Goal: Task Accomplishment & Management: Use online tool/utility

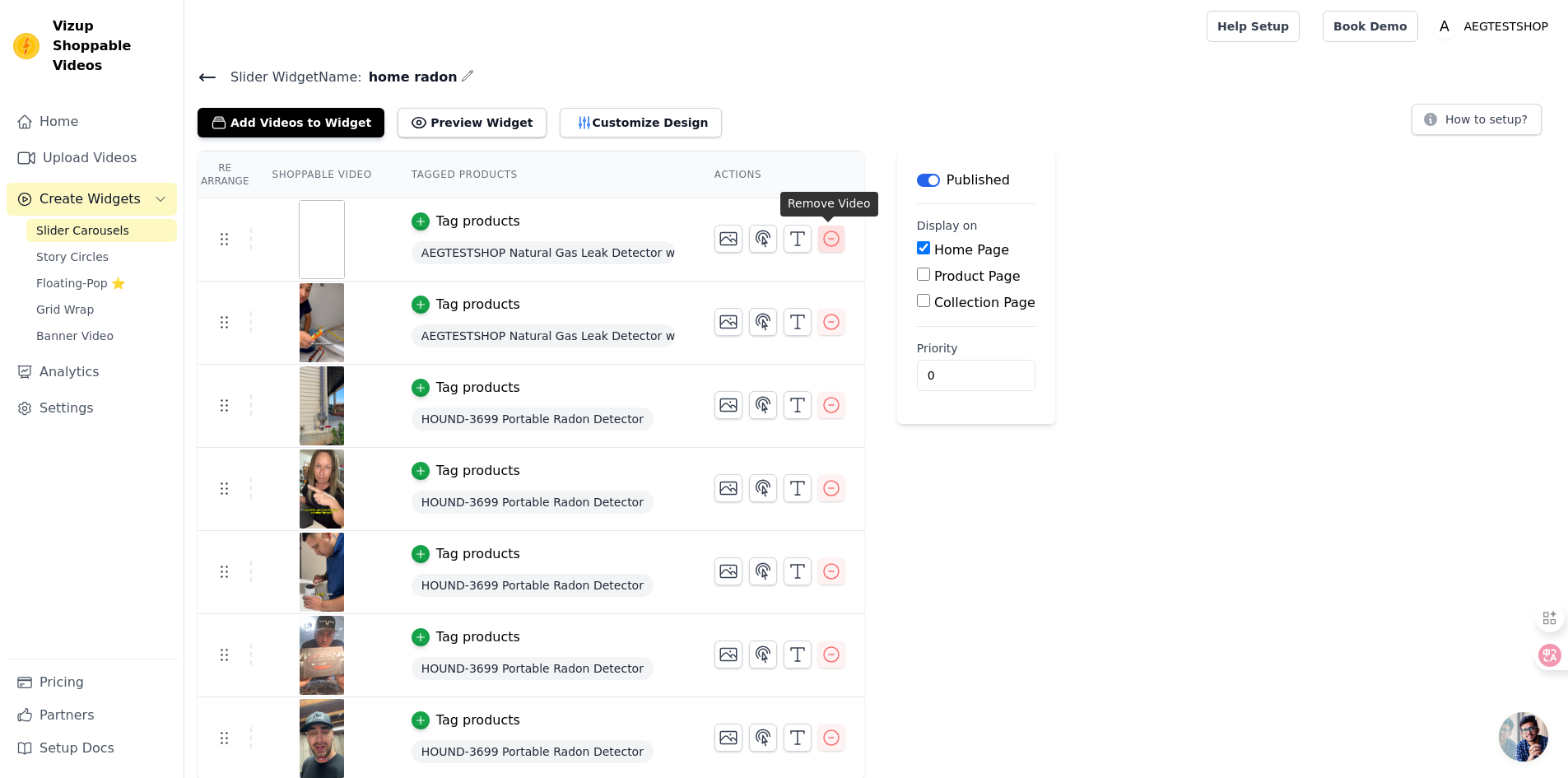
click at [818, 234] on button "button" at bounding box center [830, 238] width 26 height 26
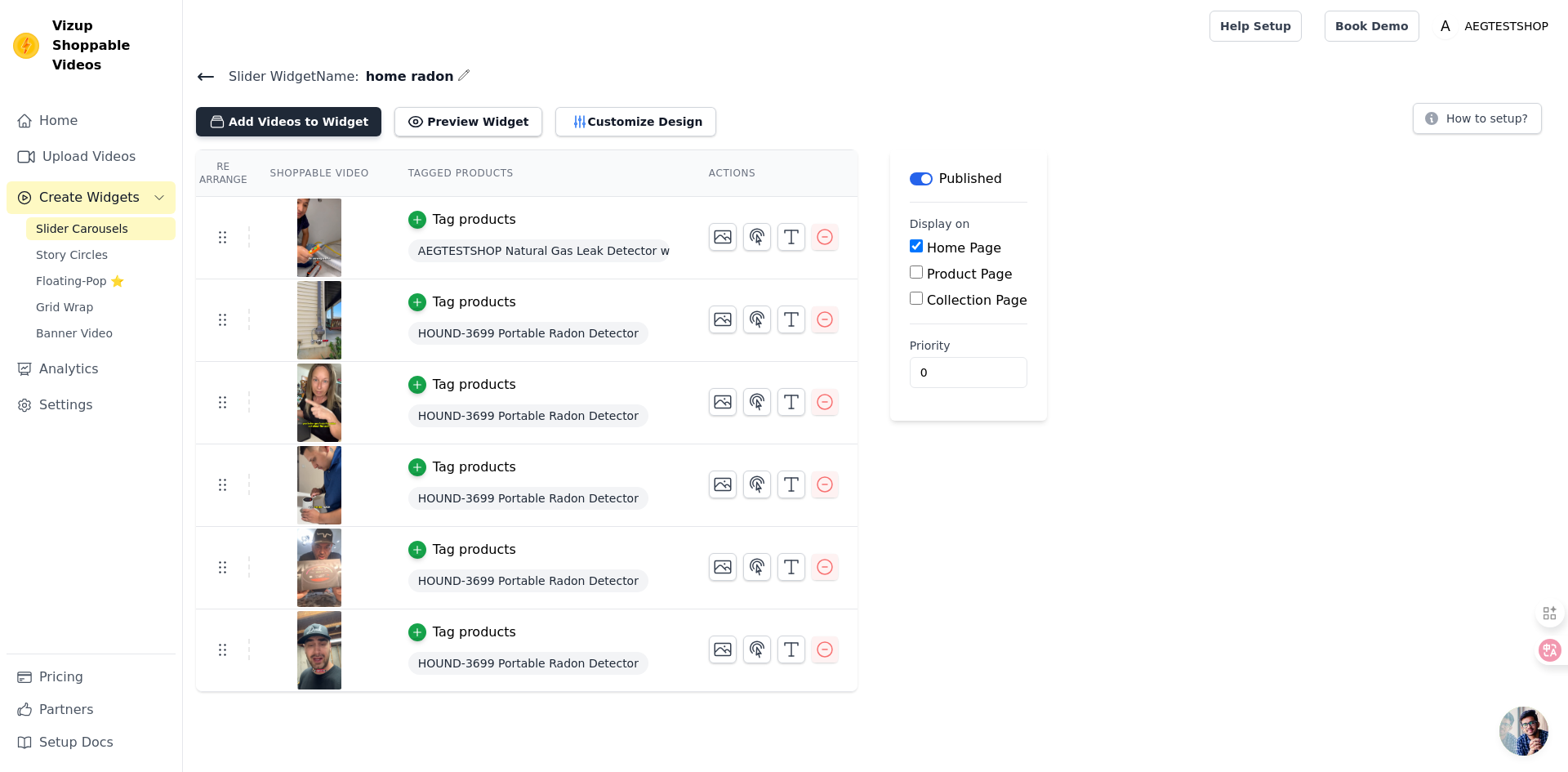
click at [350, 127] on button "Add Videos to Widget" at bounding box center [288, 122] width 185 height 29
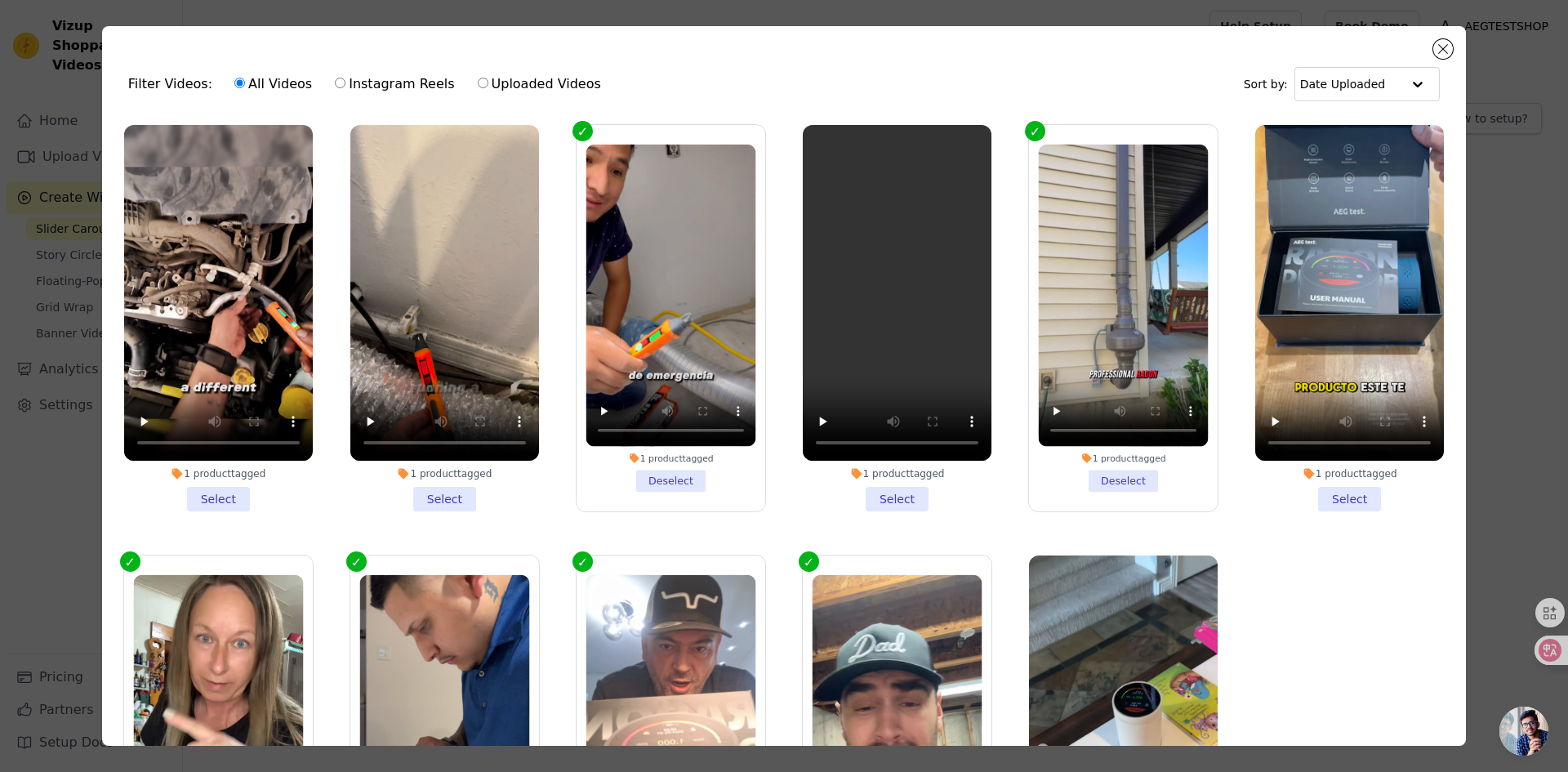
click at [208, 495] on li "1 product tagged Select" at bounding box center [218, 318] width 189 height 386
click at [0, 0] on input "1 product tagged Select" at bounding box center [0, 0] width 0 height 0
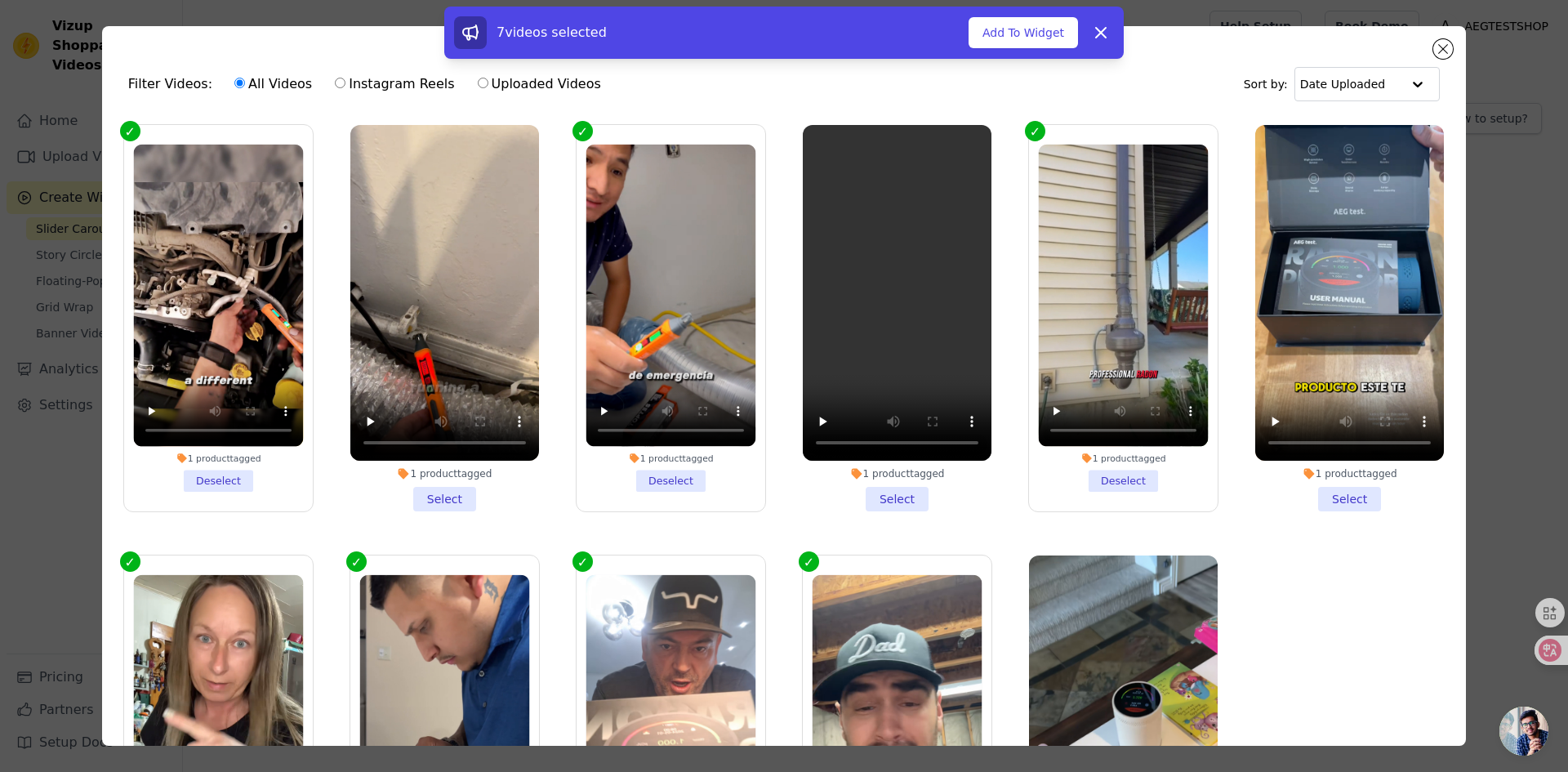
click at [454, 482] on li "1 product tagged Select" at bounding box center [444, 318] width 189 height 386
click at [0, 0] on input "1 product tagged Select" at bounding box center [0, 0] width 0 height 0
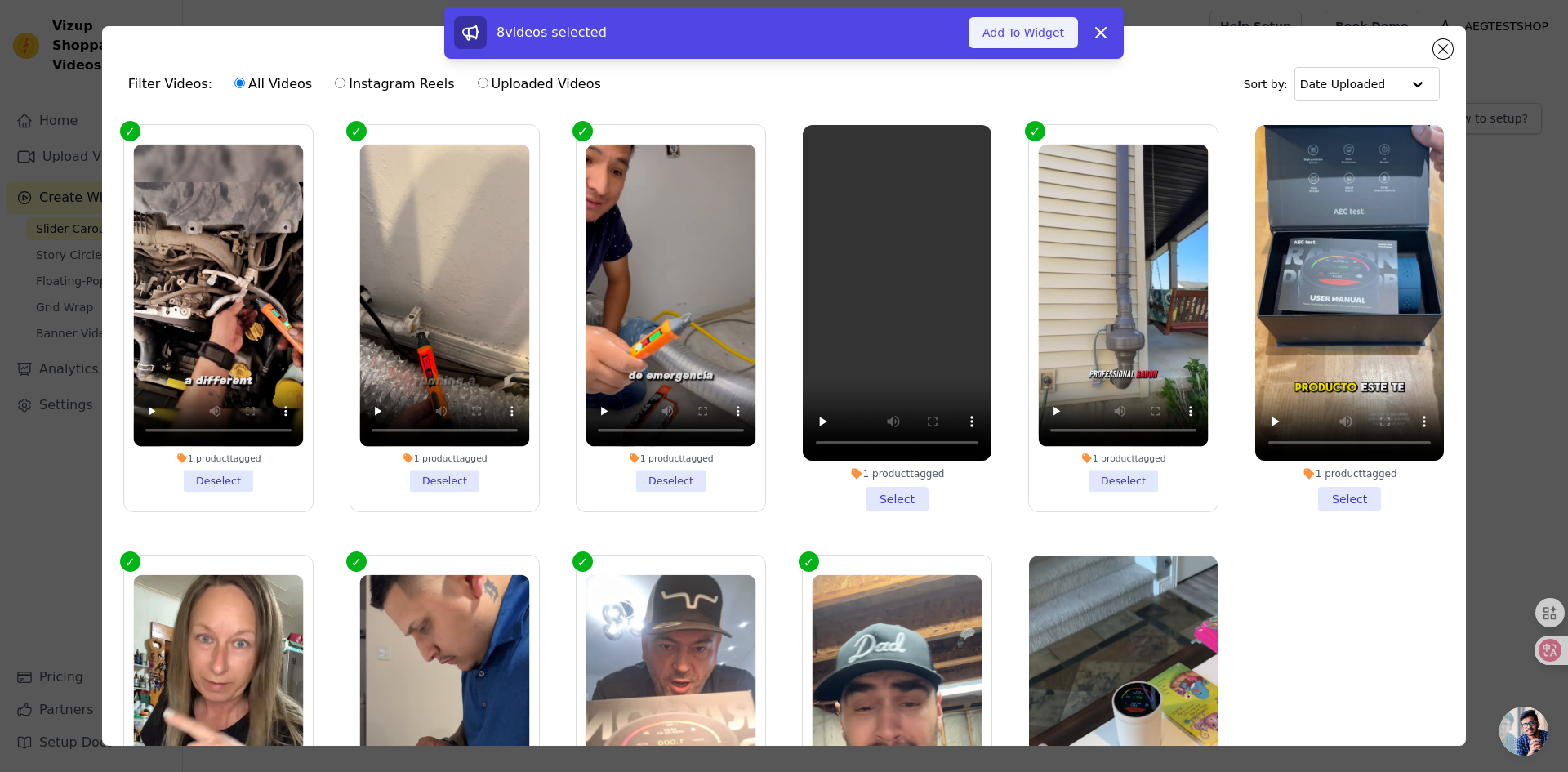
click at [1030, 22] on button "Add To Widget" at bounding box center [1023, 32] width 110 height 31
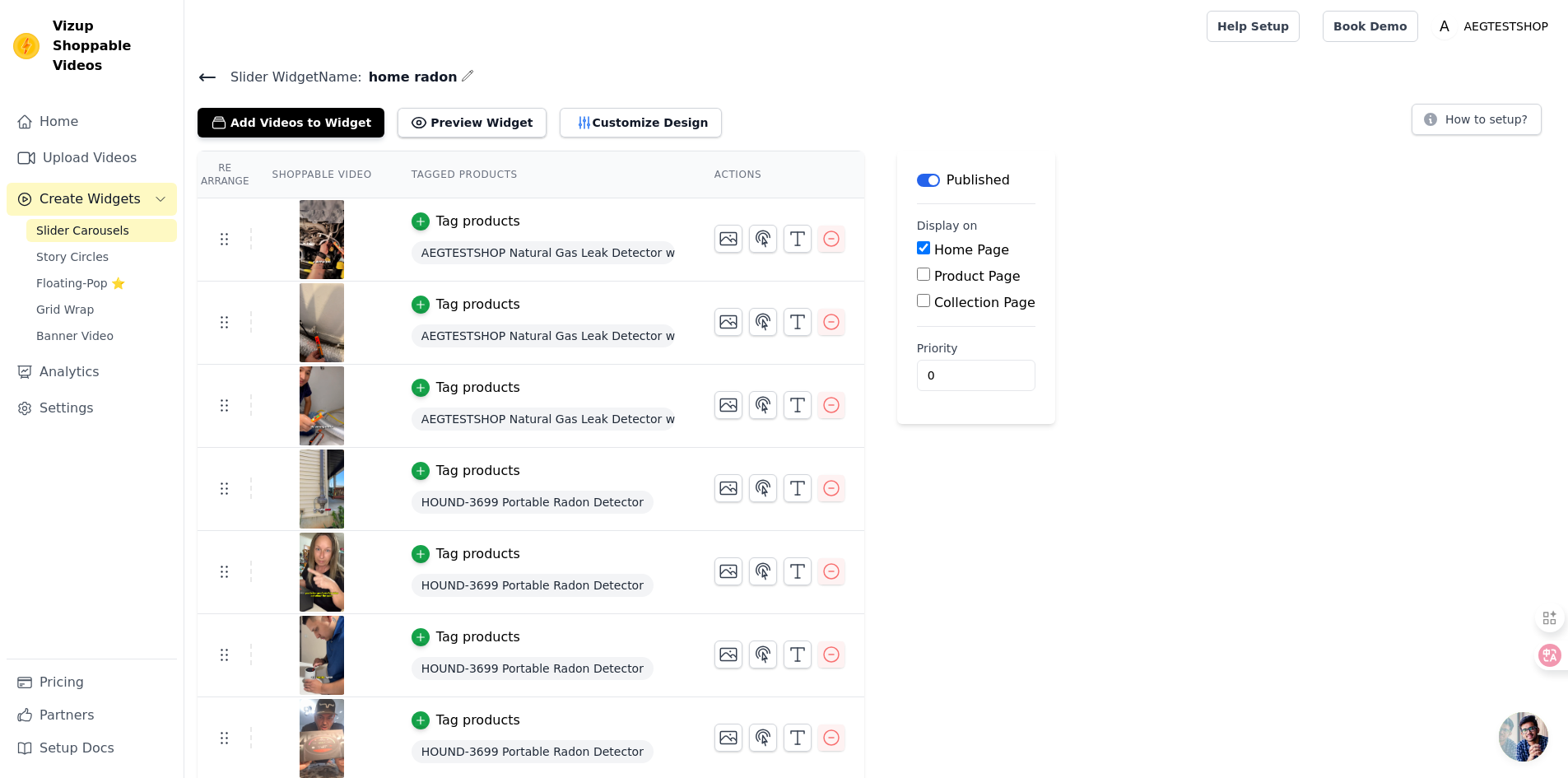
click at [207, 71] on icon at bounding box center [207, 77] width 19 height 19
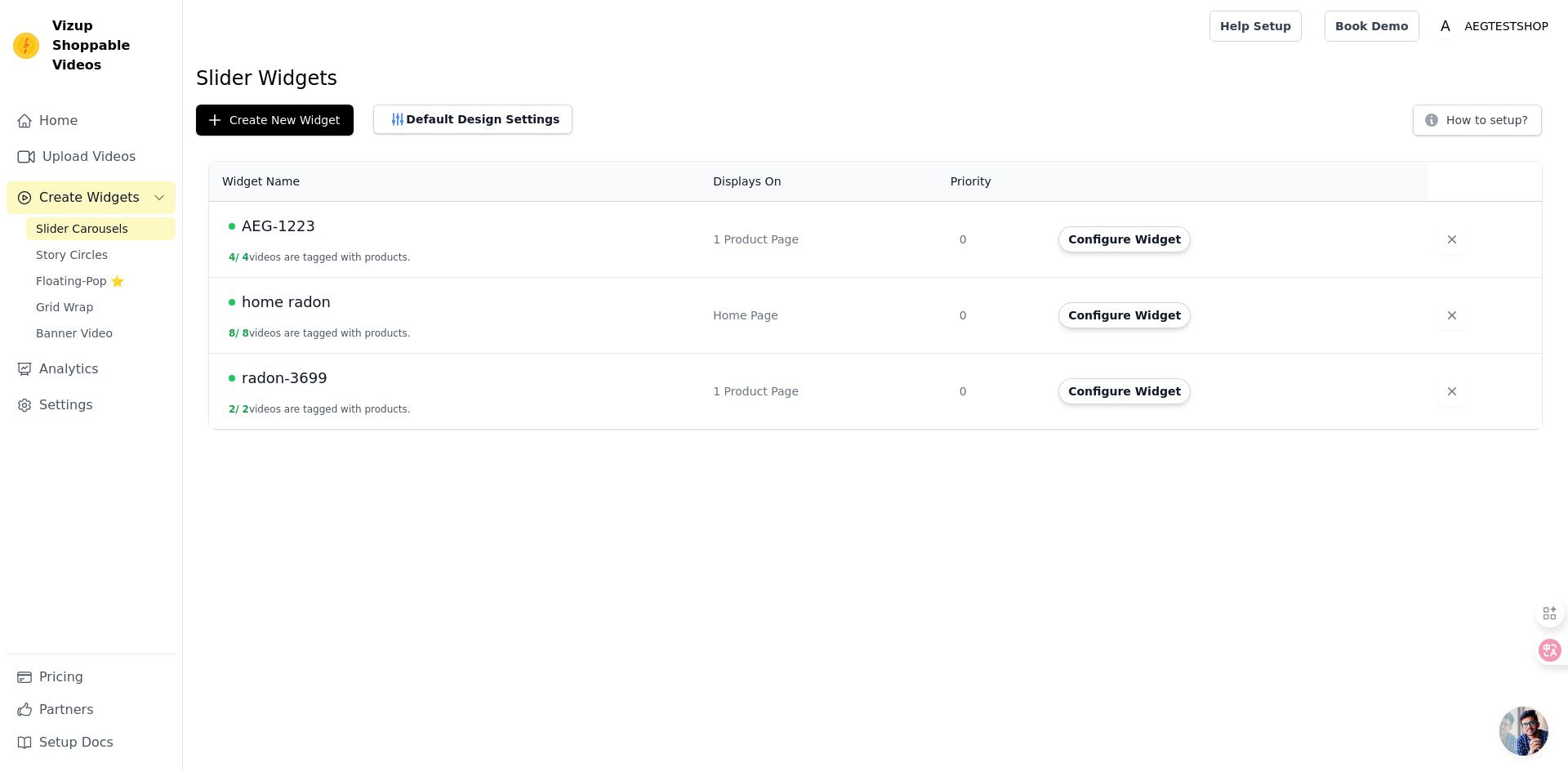
click at [304, 234] on span "AEG-1223" at bounding box center [278, 225] width 74 height 23
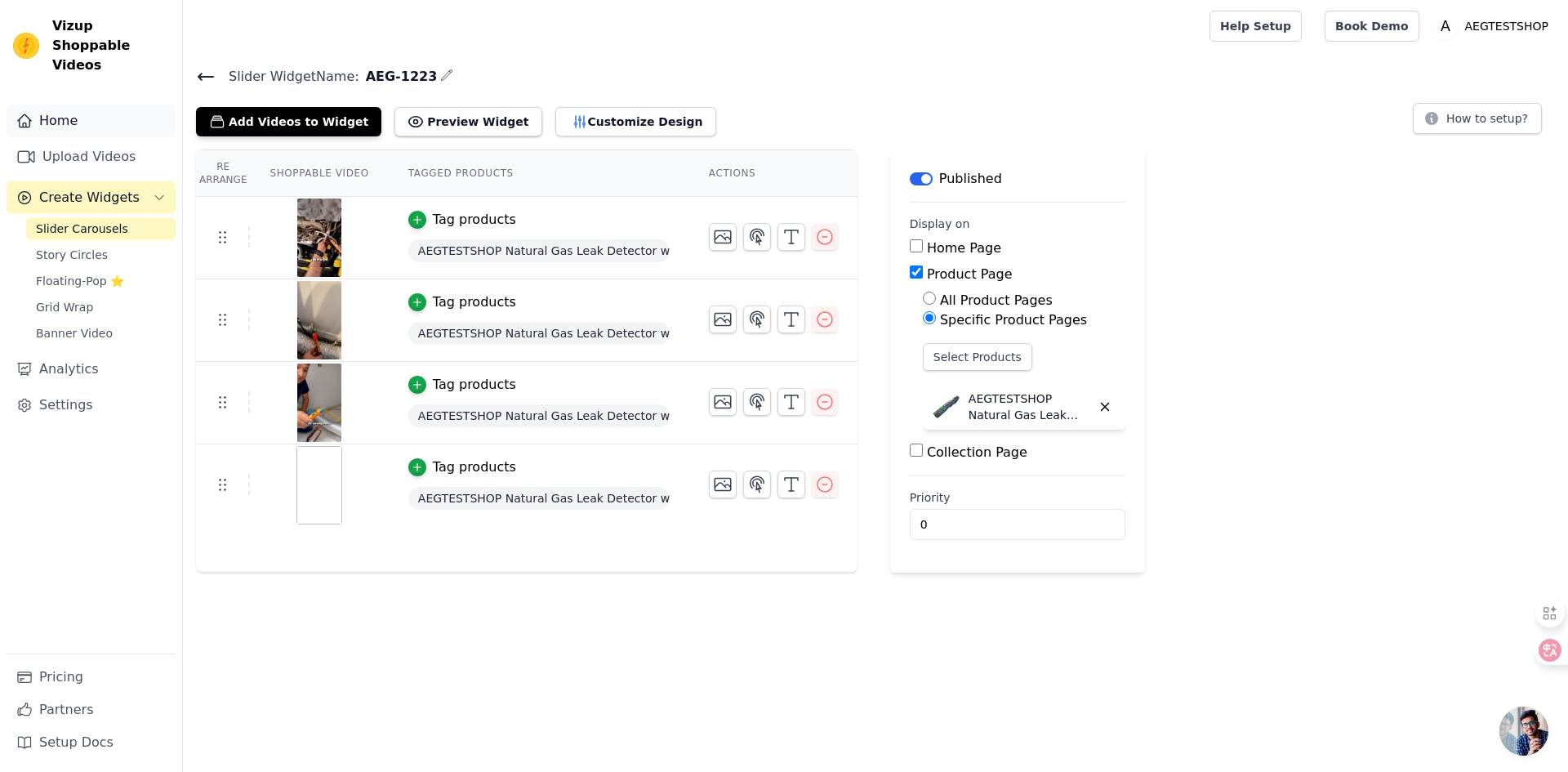
click at [107, 105] on link "Home" at bounding box center [91, 121] width 169 height 33
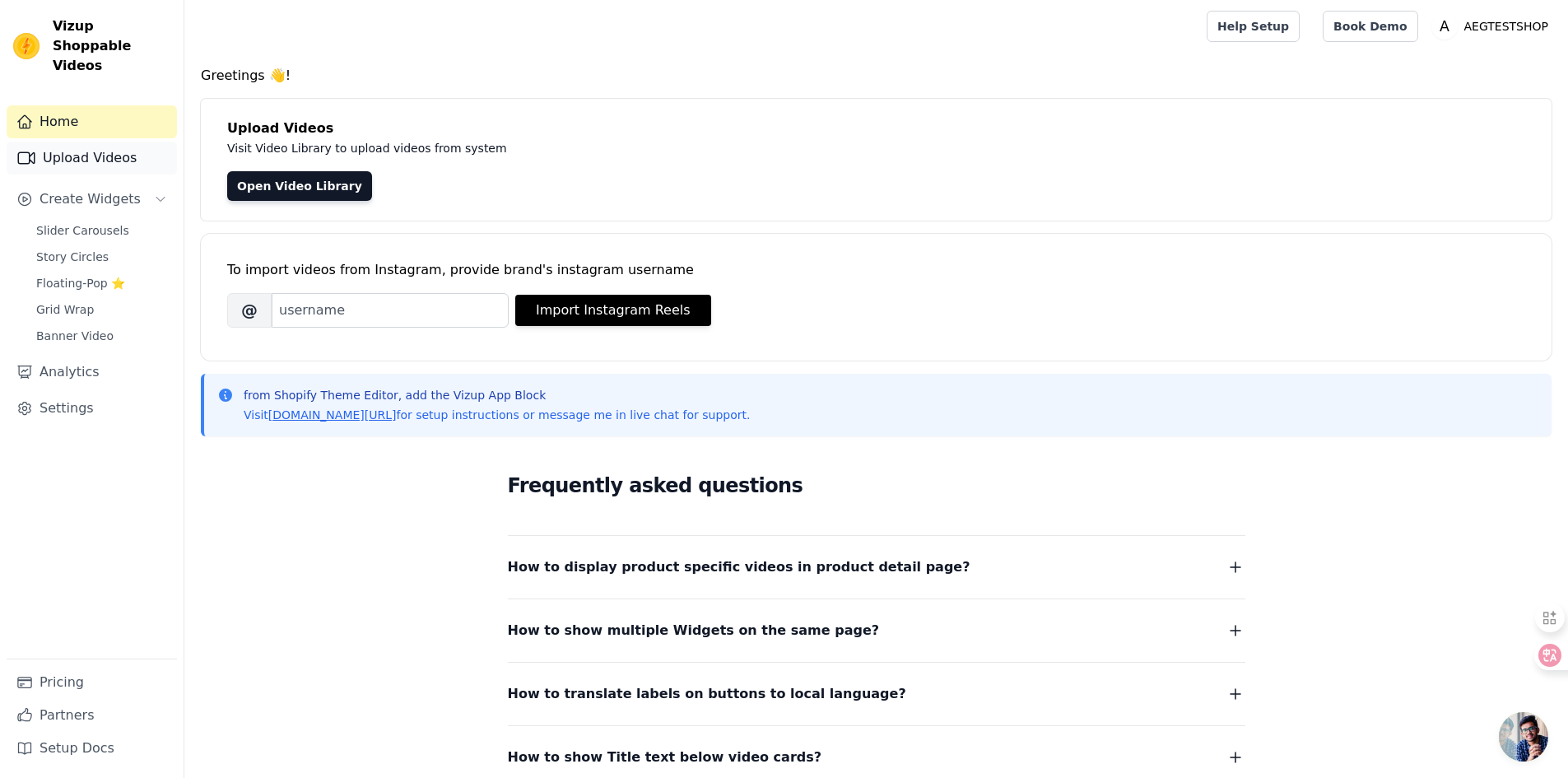
click at [97, 142] on link "Upload Videos" at bounding box center [92, 158] width 171 height 33
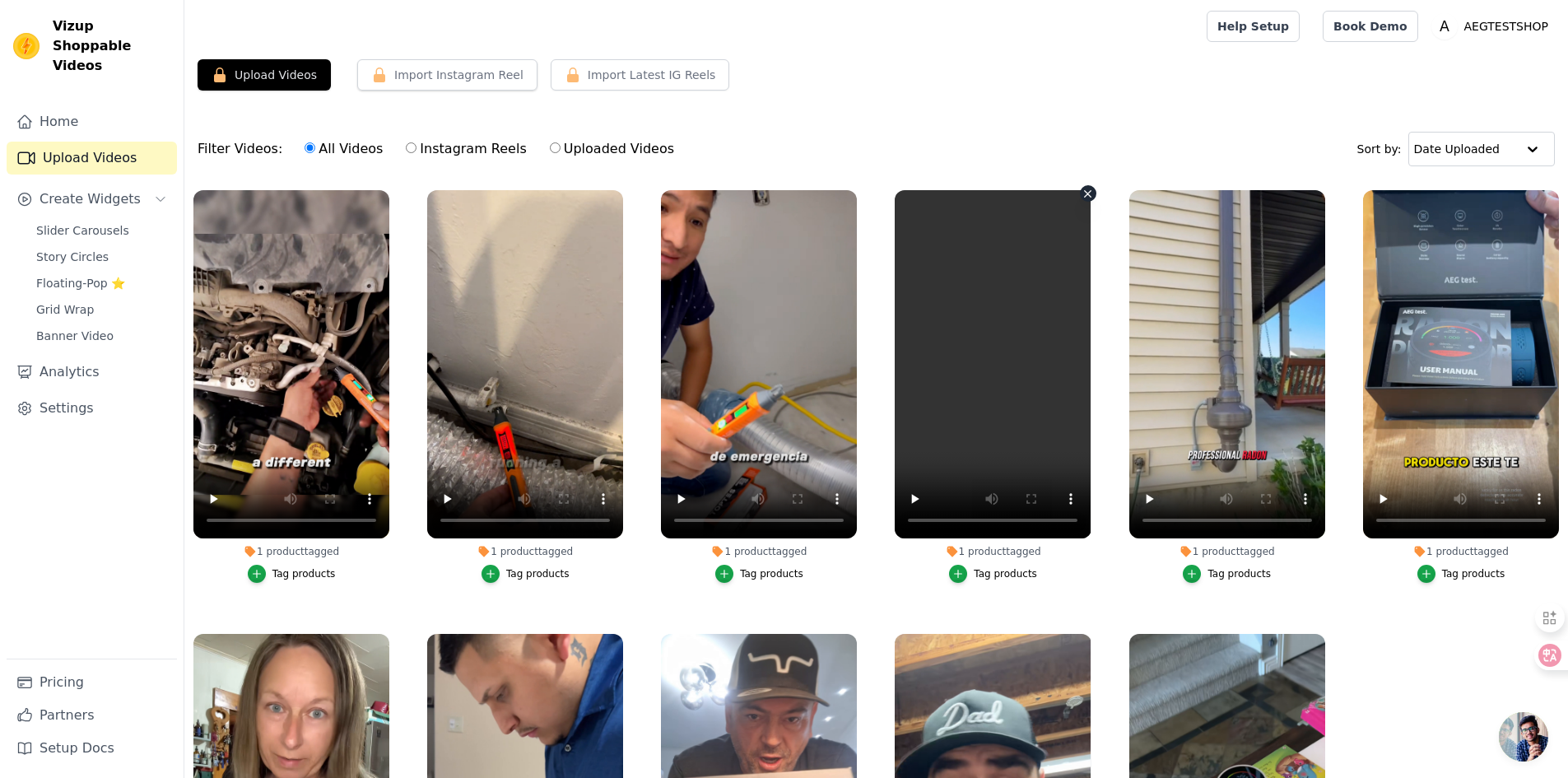
click at [1081, 199] on icon "button" at bounding box center [1087, 193] width 13 height 13
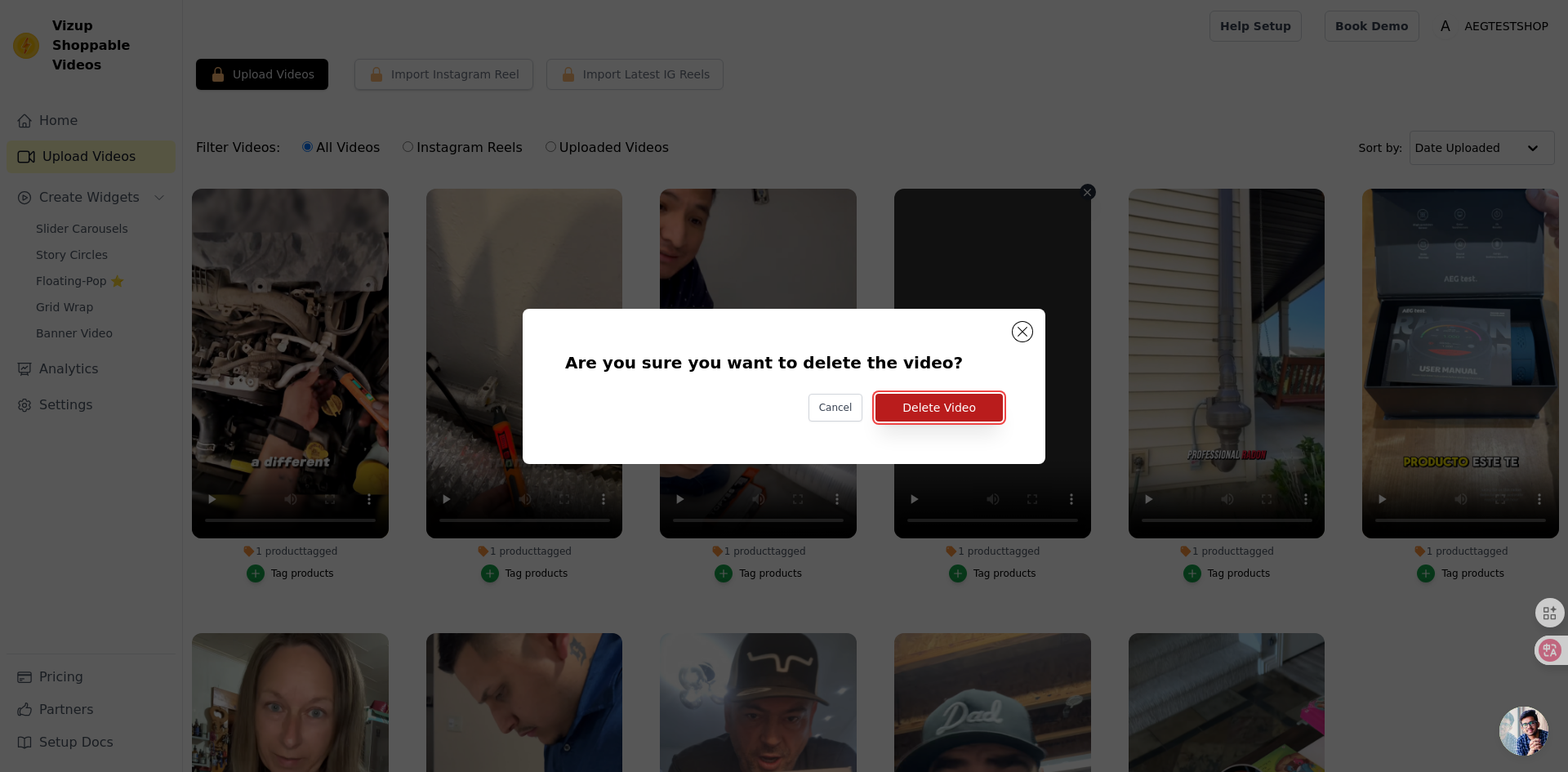
click at [927, 412] on button "Delete Video" at bounding box center [939, 407] width 127 height 28
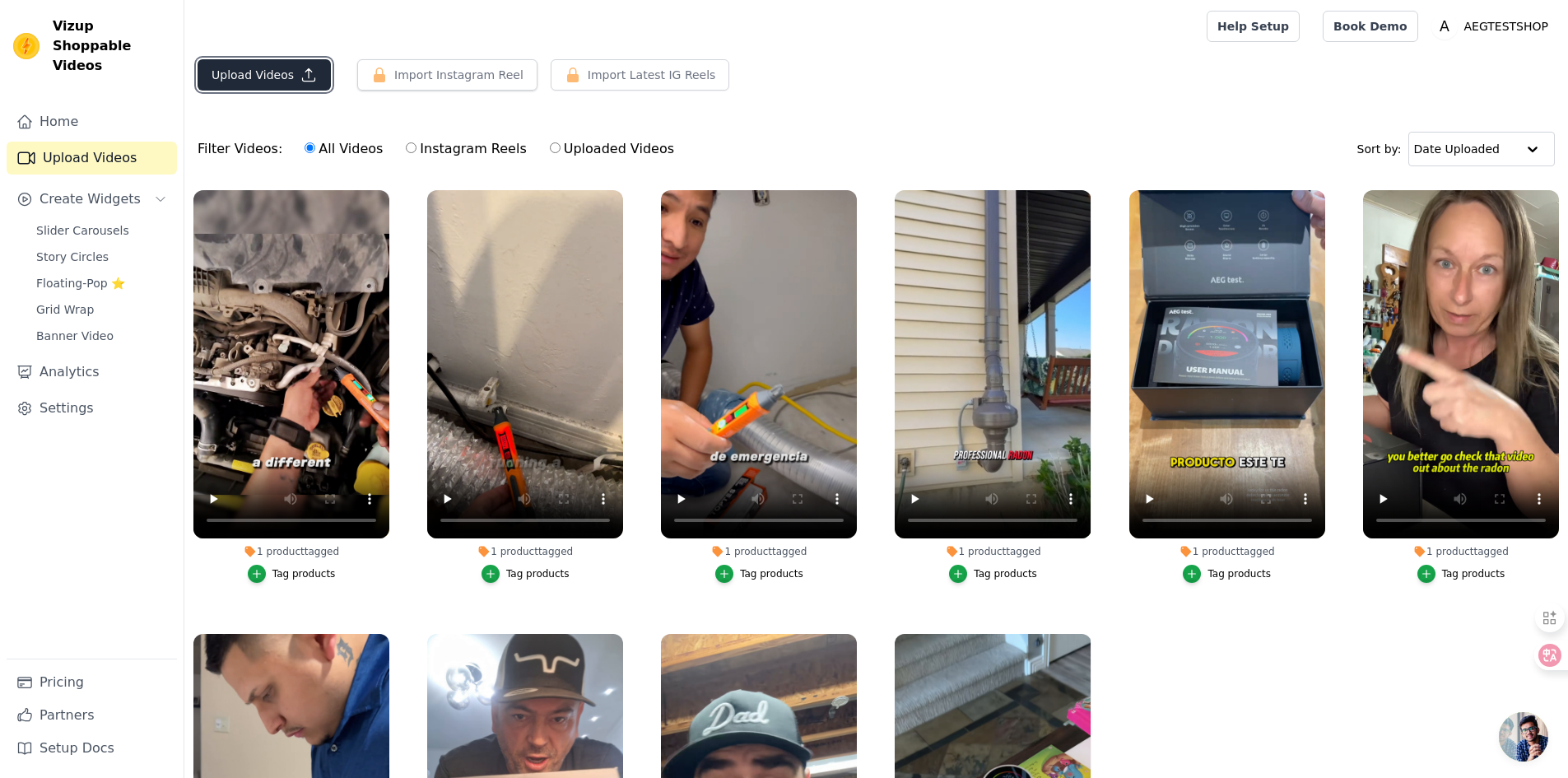
click at [241, 85] on button "Upload Videos" at bounding box center [264, 74] width 133 height 31
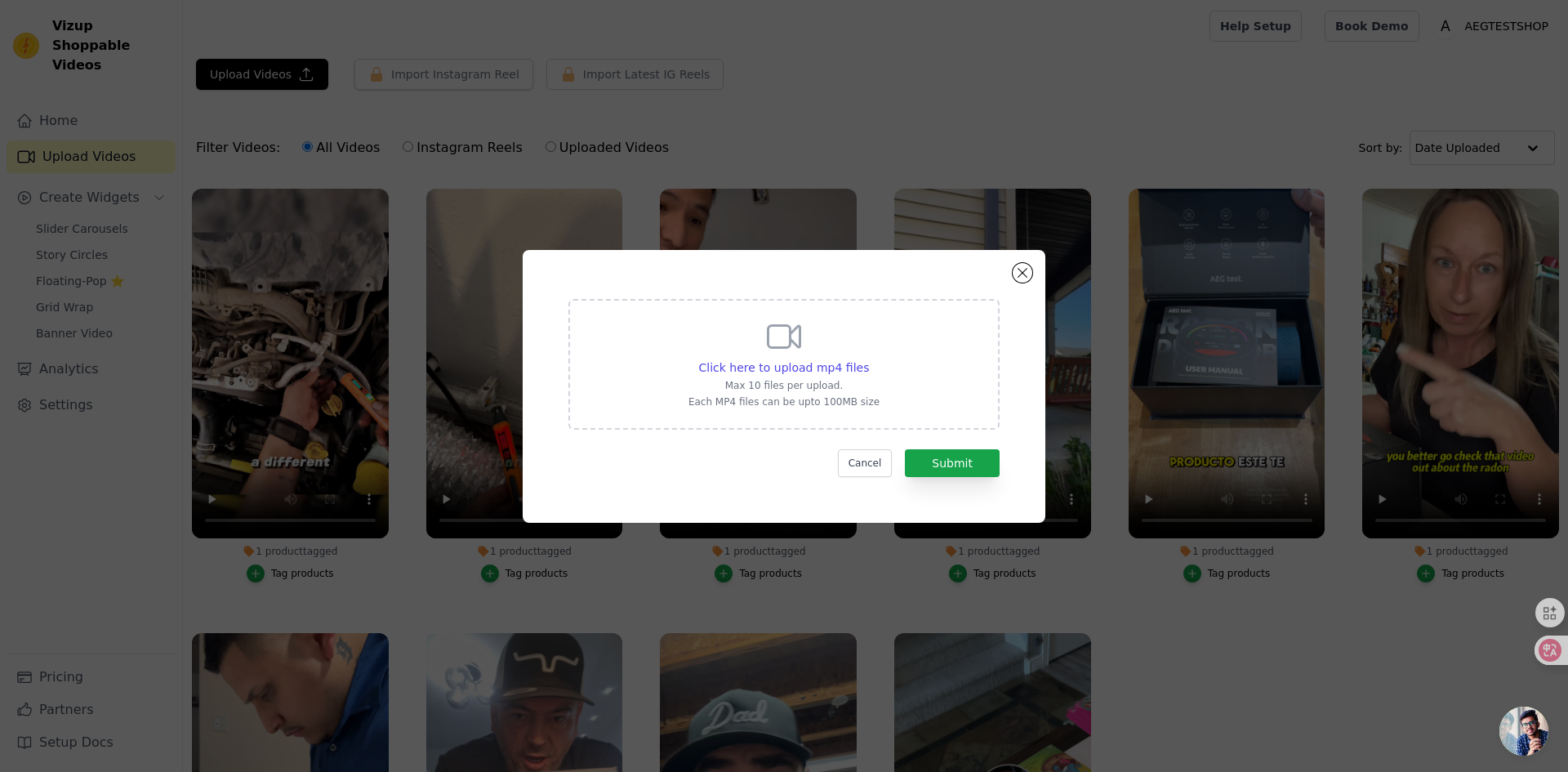
click at [729, 354] on div "Click here to upload mp4 files Max 10 files per upload. Each MP4 files can be u…" at bounding box center [784, 362] width 191 height 91
click at [868, 359] on input "Click here to upload mp4 files Max 10 files per upload. Each MP4 files can be u…" at bounding box center [868, 359] width 1 height 1
type input "C:\fakepath\1223视频1.mp4"
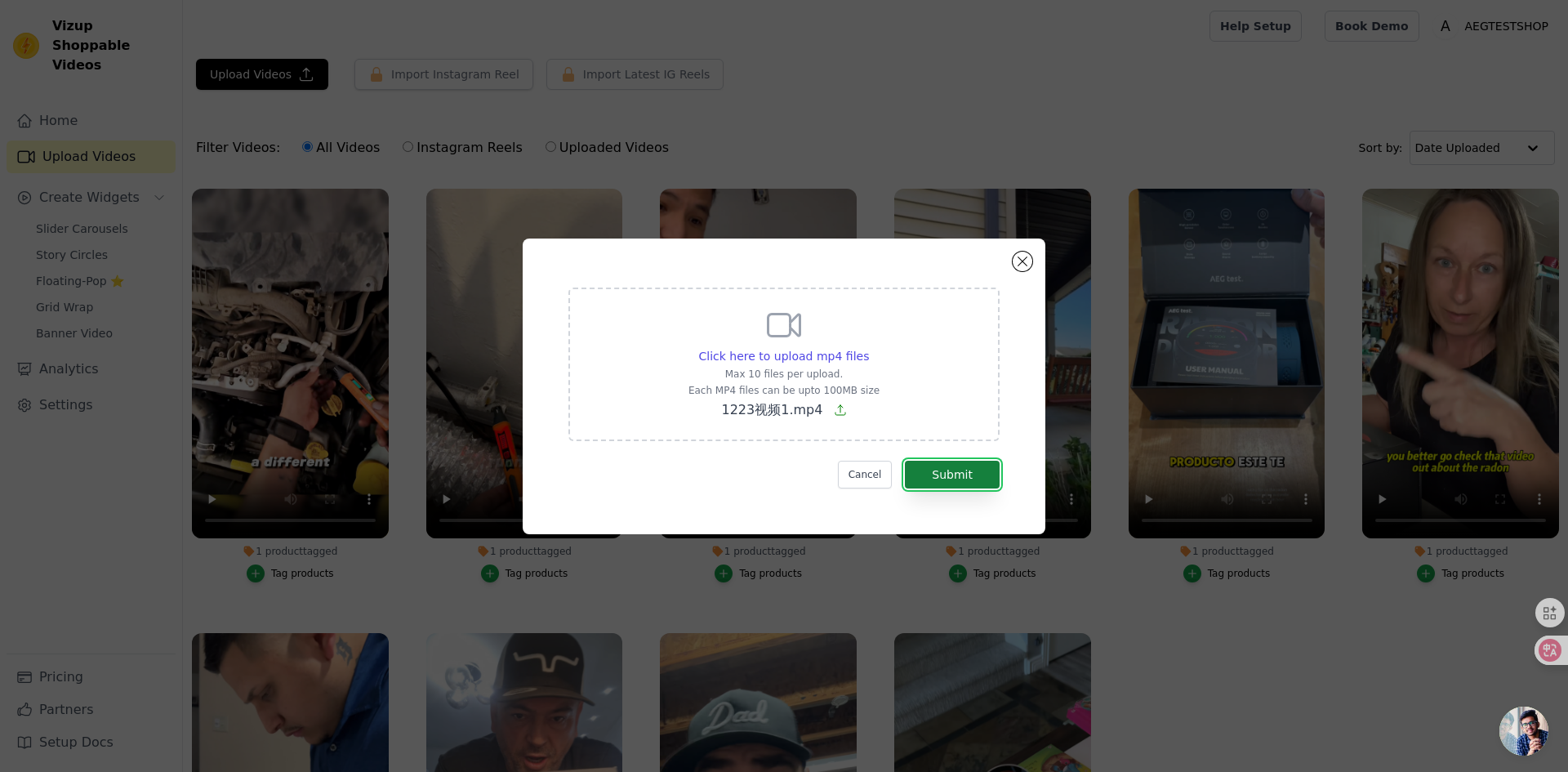
click at [961, 468] on button "Submit" at bounding box center [952, 474] width 95 height 28
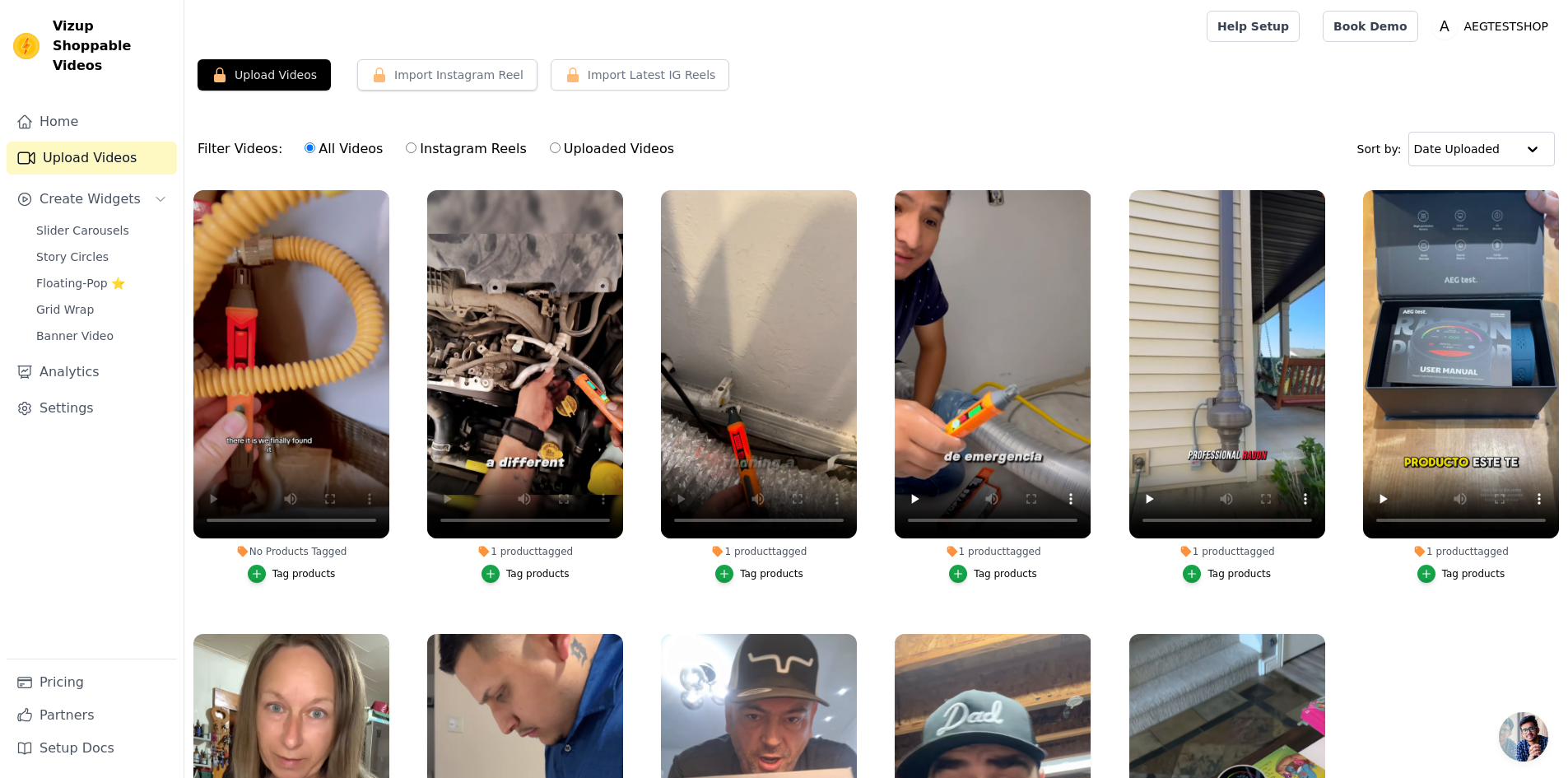
click at [271, 572] on button "Tag products" at bounding box center [291, 573] width 88 height 18
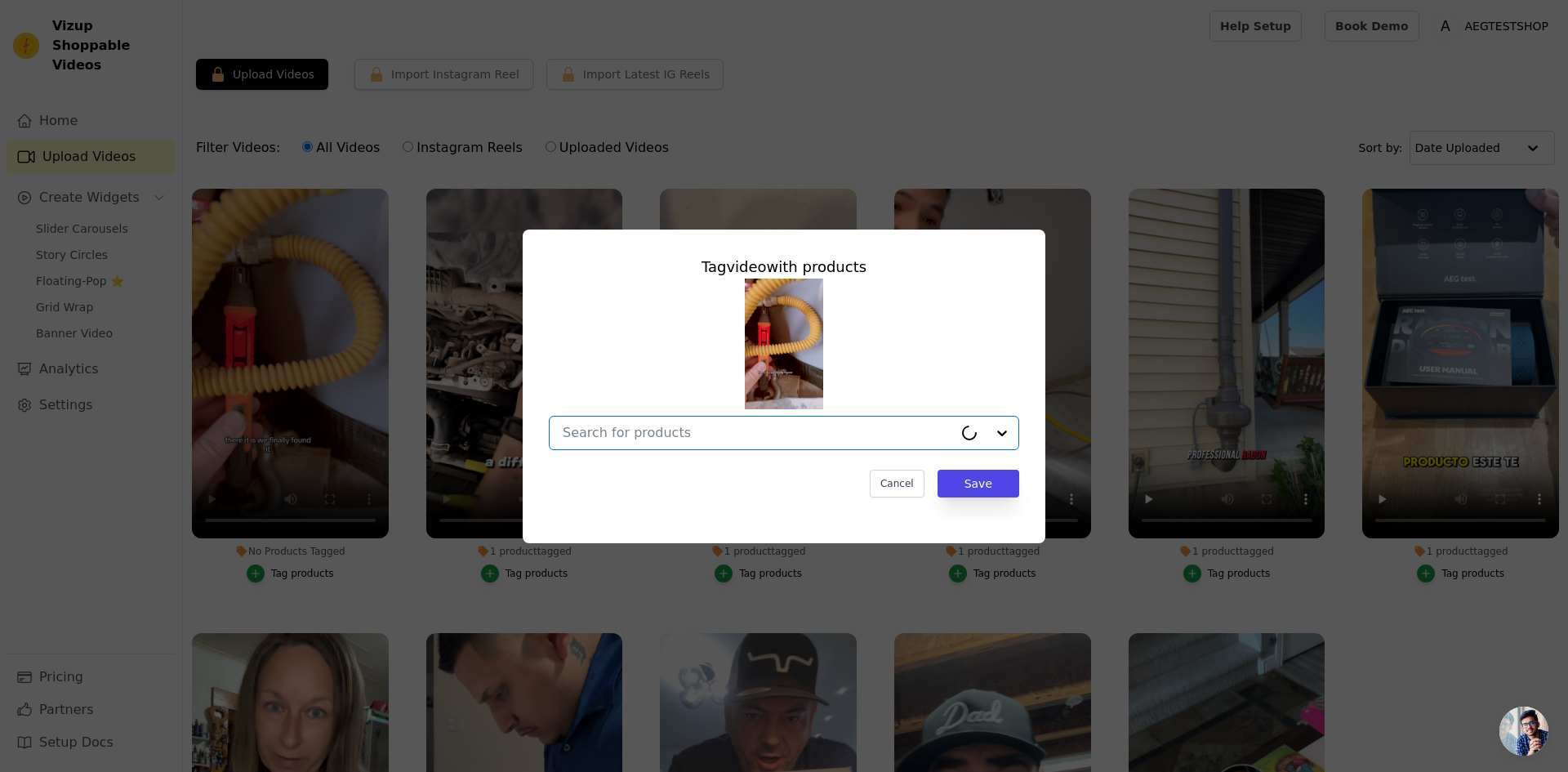
click at [794, 438] on input "No Products Tagged Tag video with products Option undefined, selected. Cancel S…" at bounding box center [758, 433] width 391 height 16
click at [937, 433] on input "No Products Tagged Tag video with products Cancel Save Tag products" at bounding box center [774, 433] width 423 height 16
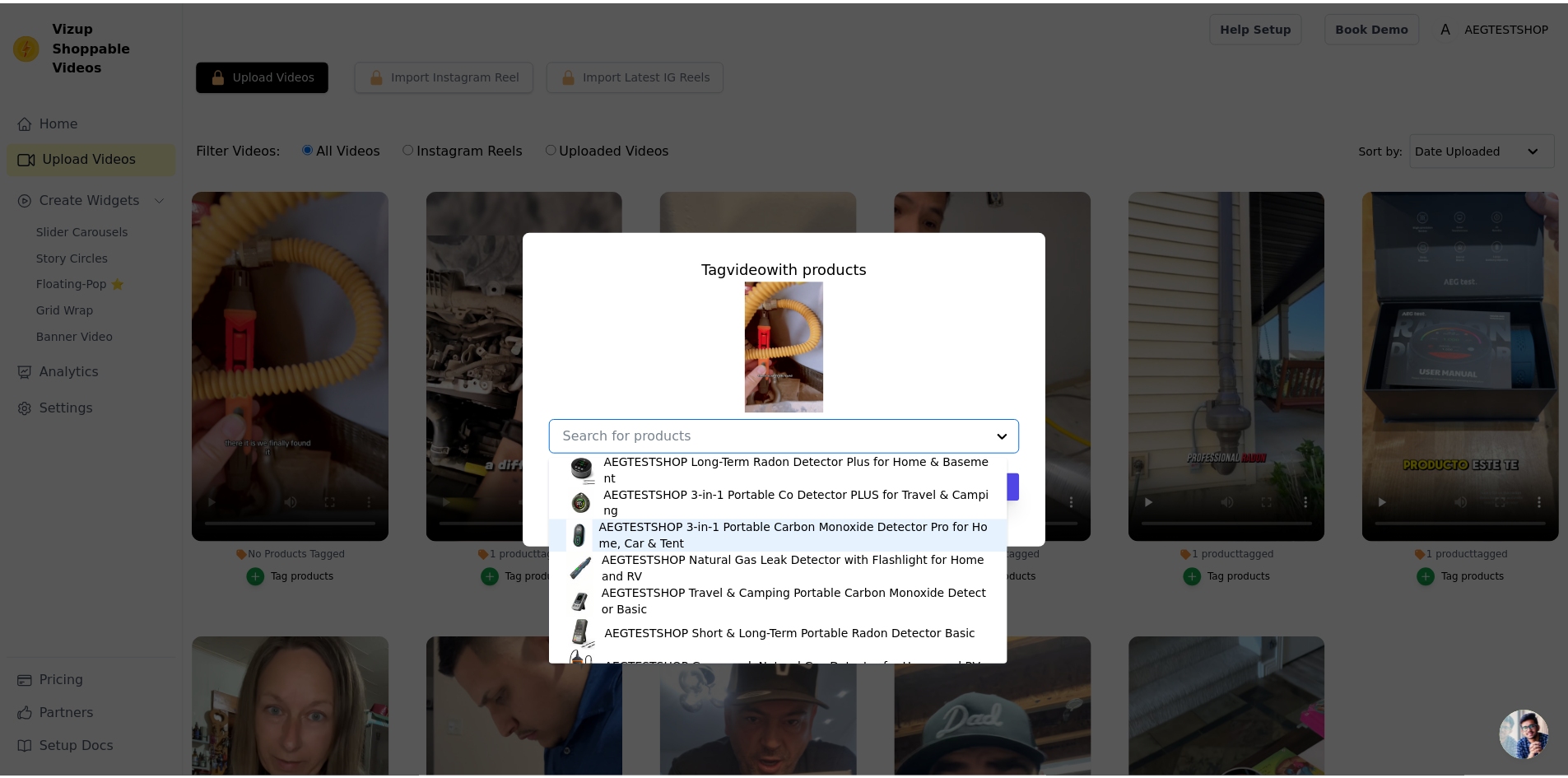
scroll to position [122, 0]
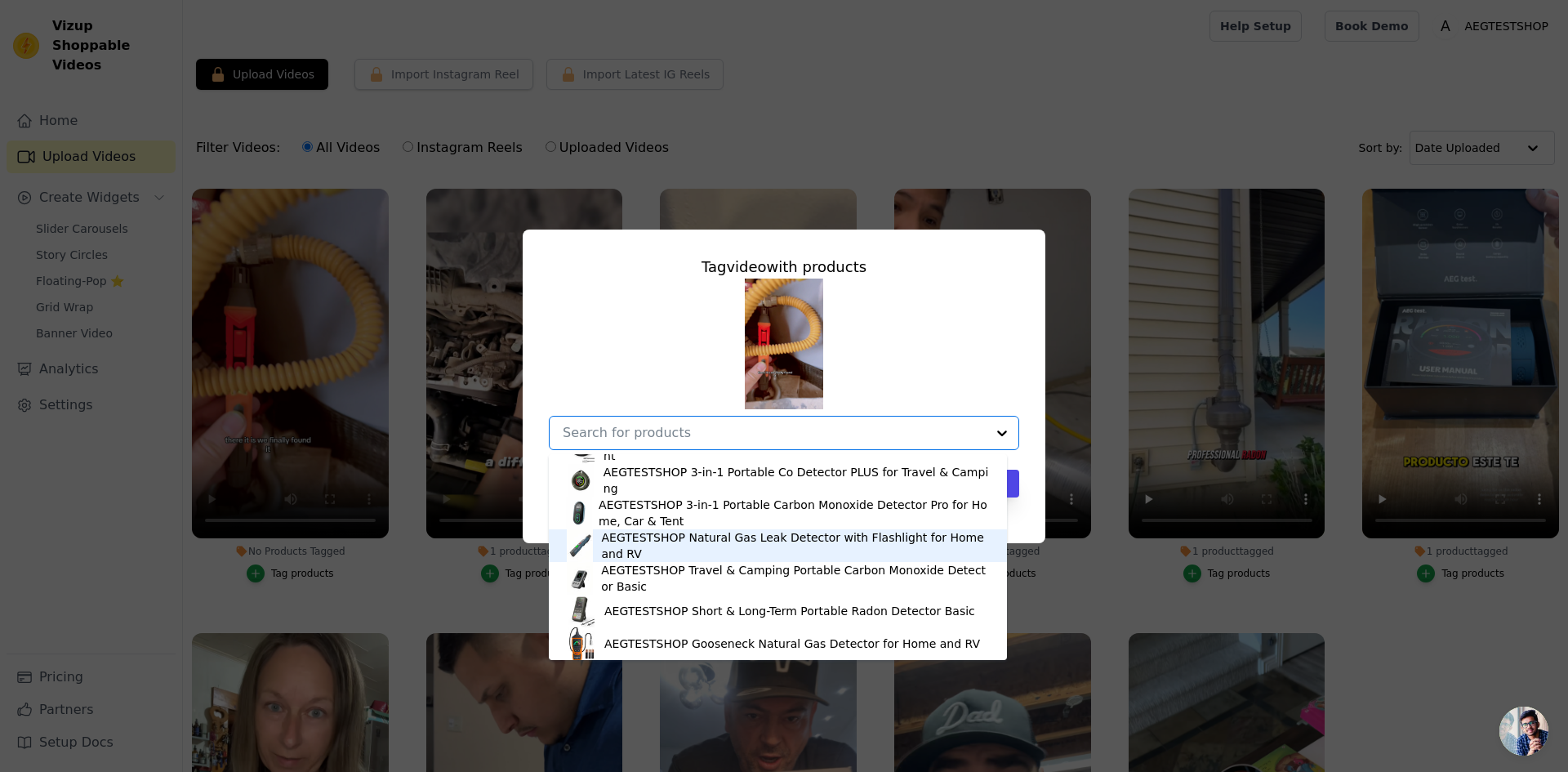
click at [678, 551] on div "AEGTESTSHOP Natural Gas Leak Detector with Flashlight for Home and RV" at bounding box center [797, 545] width 390 height 33
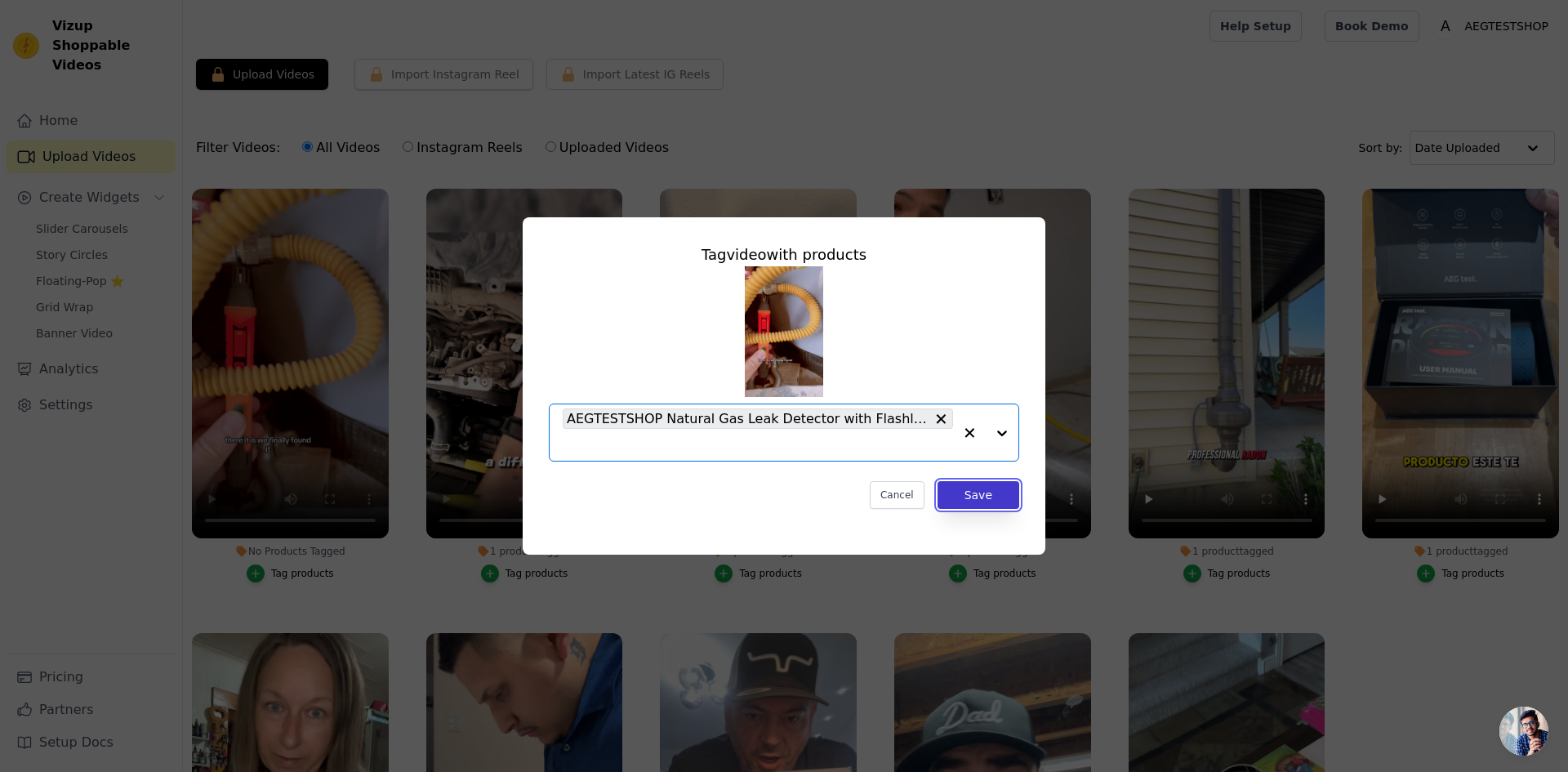
click at [990, 503] on button "Save" at bounding box center [978, 495] width 81 height 28
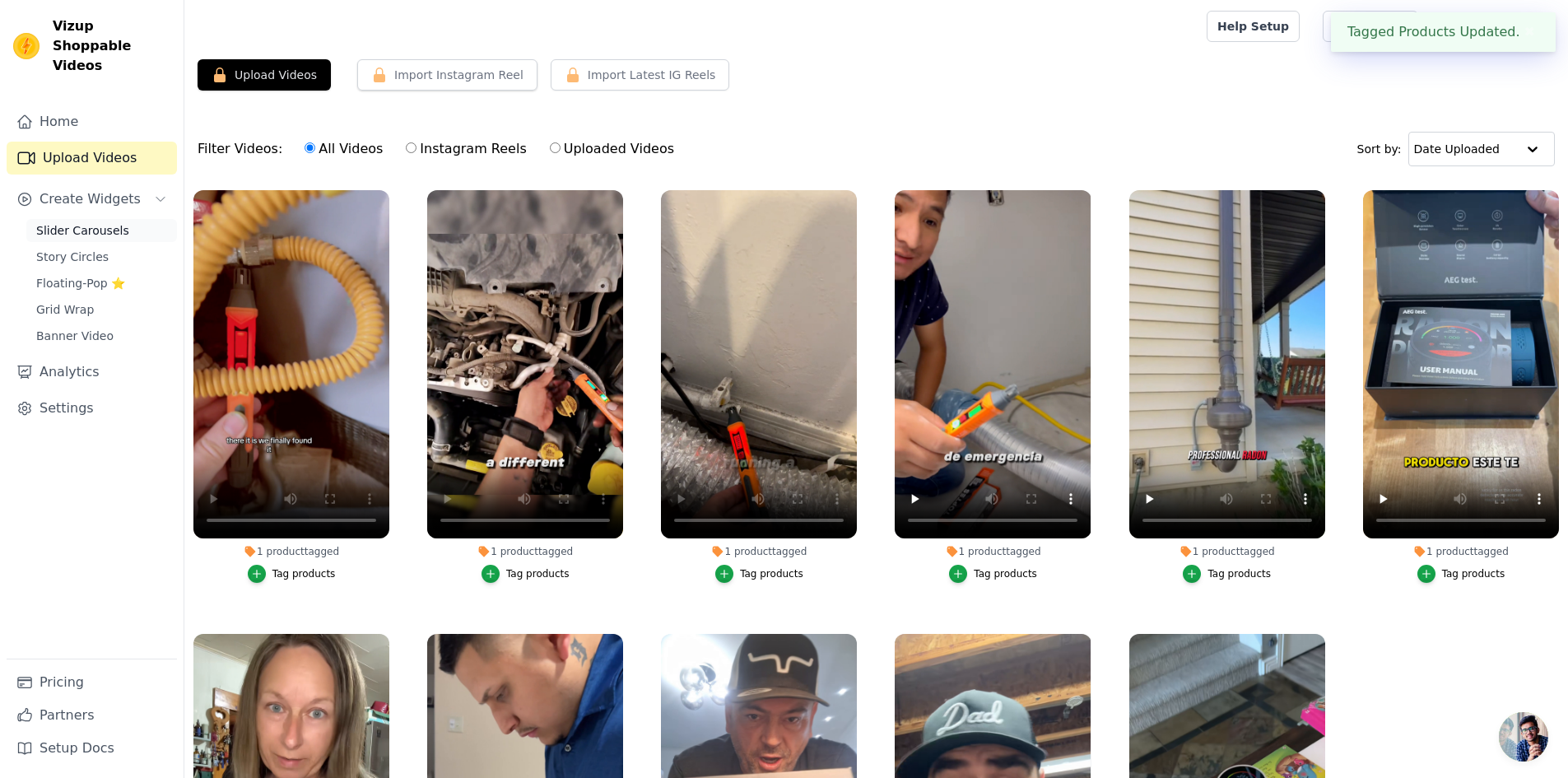
click at [105, 222] on span "Slider Carousels" at bounding box center [83, 230] width 93 height 16
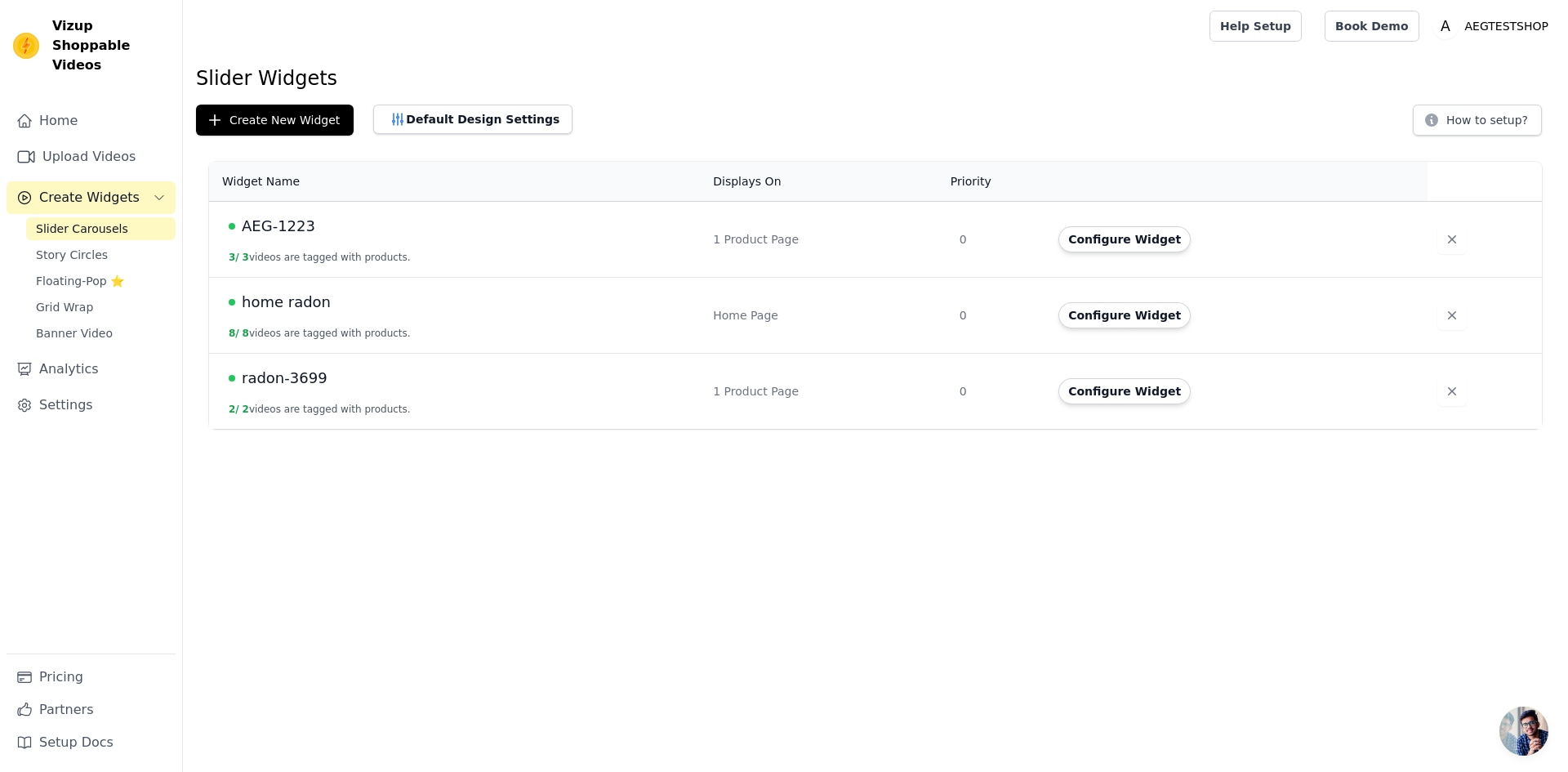
click at [289, 298] on span "home radon" at bounding box center [286, 302] width 89 height 23
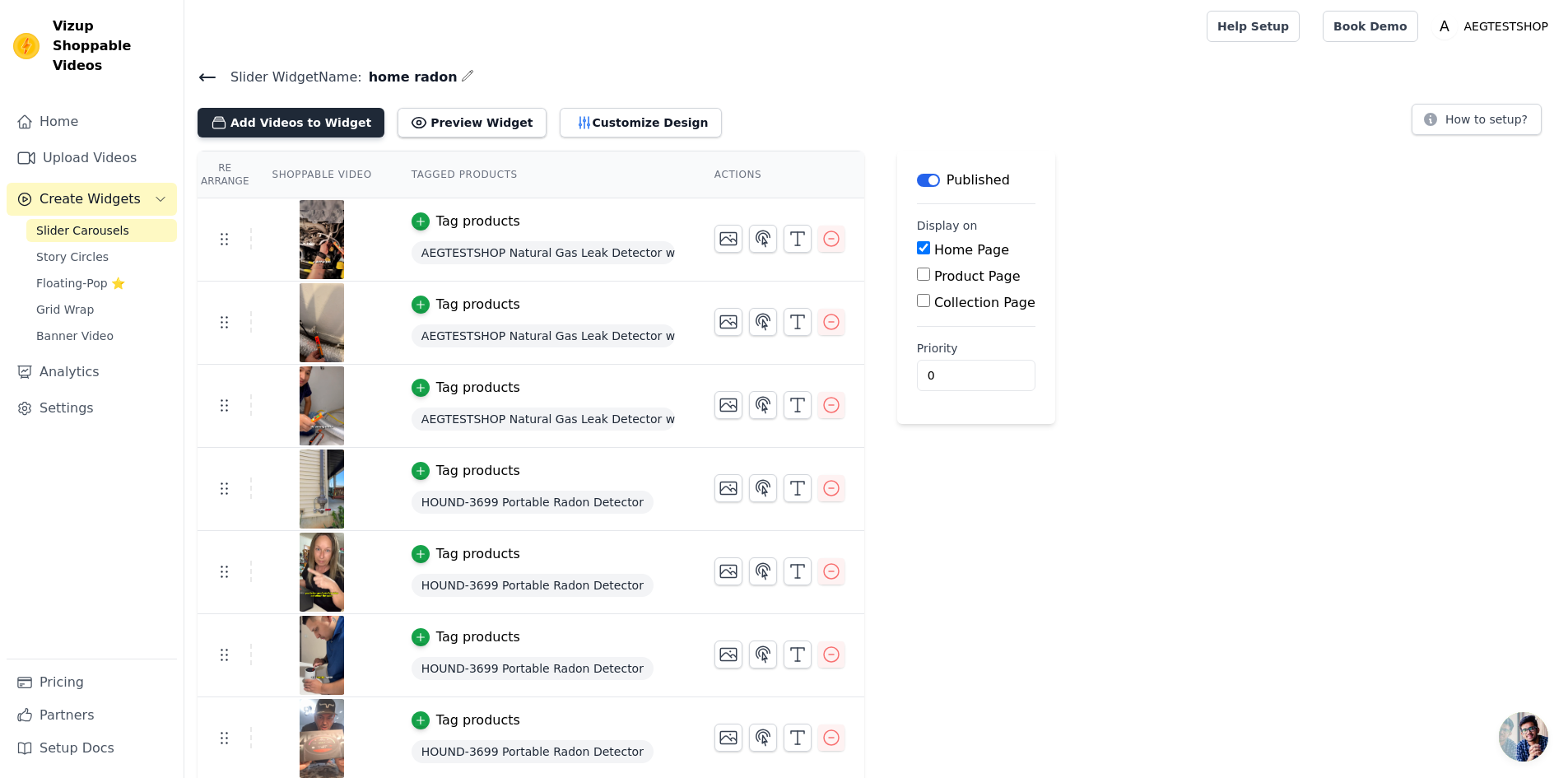
click at [340, 128] on button "Add Videos to Widget" at bounding box center [291, 122] width 187 height 30
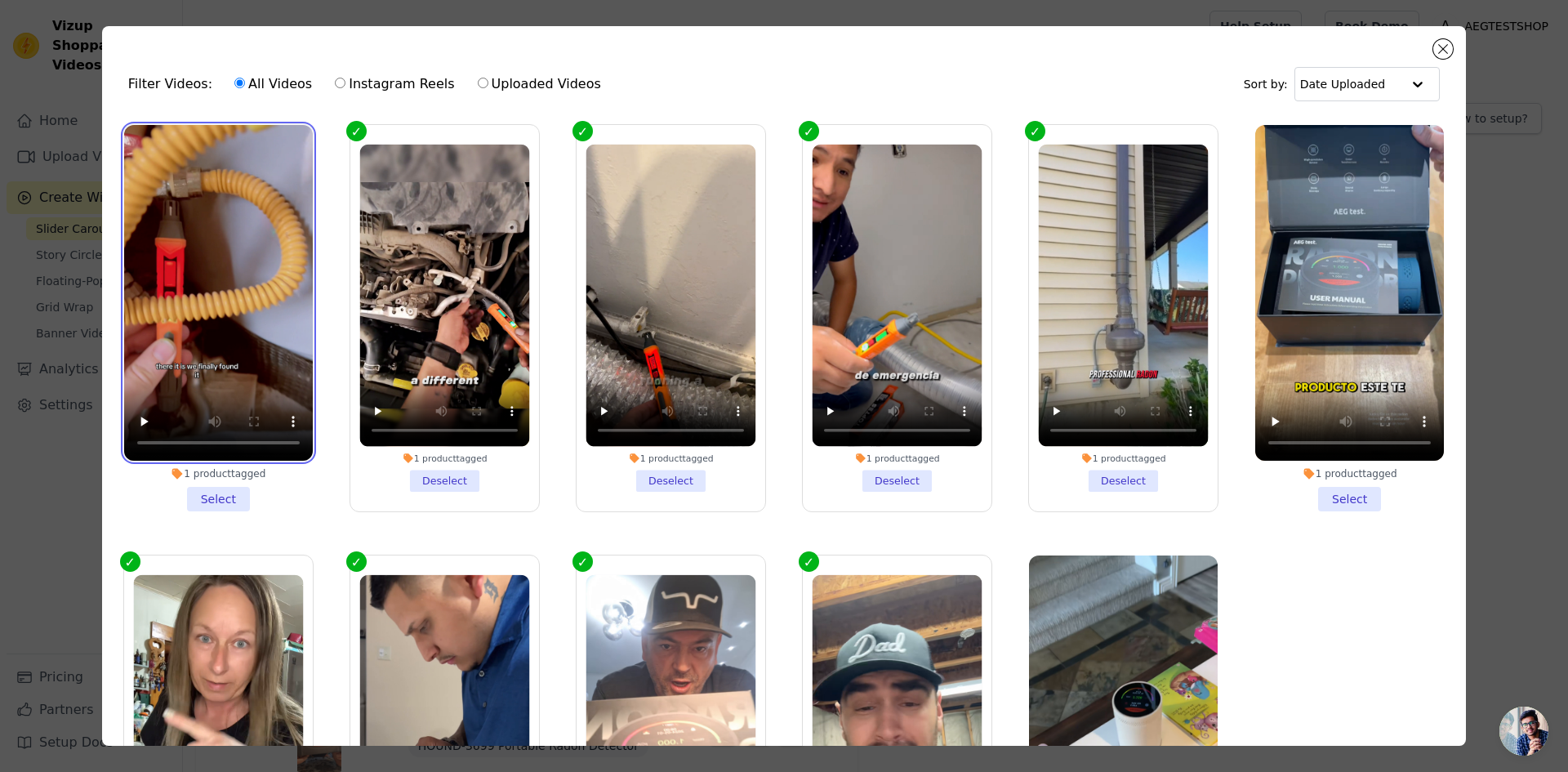
click at [243, 323] on video at bounding box center [218, 293] width 189 height 335
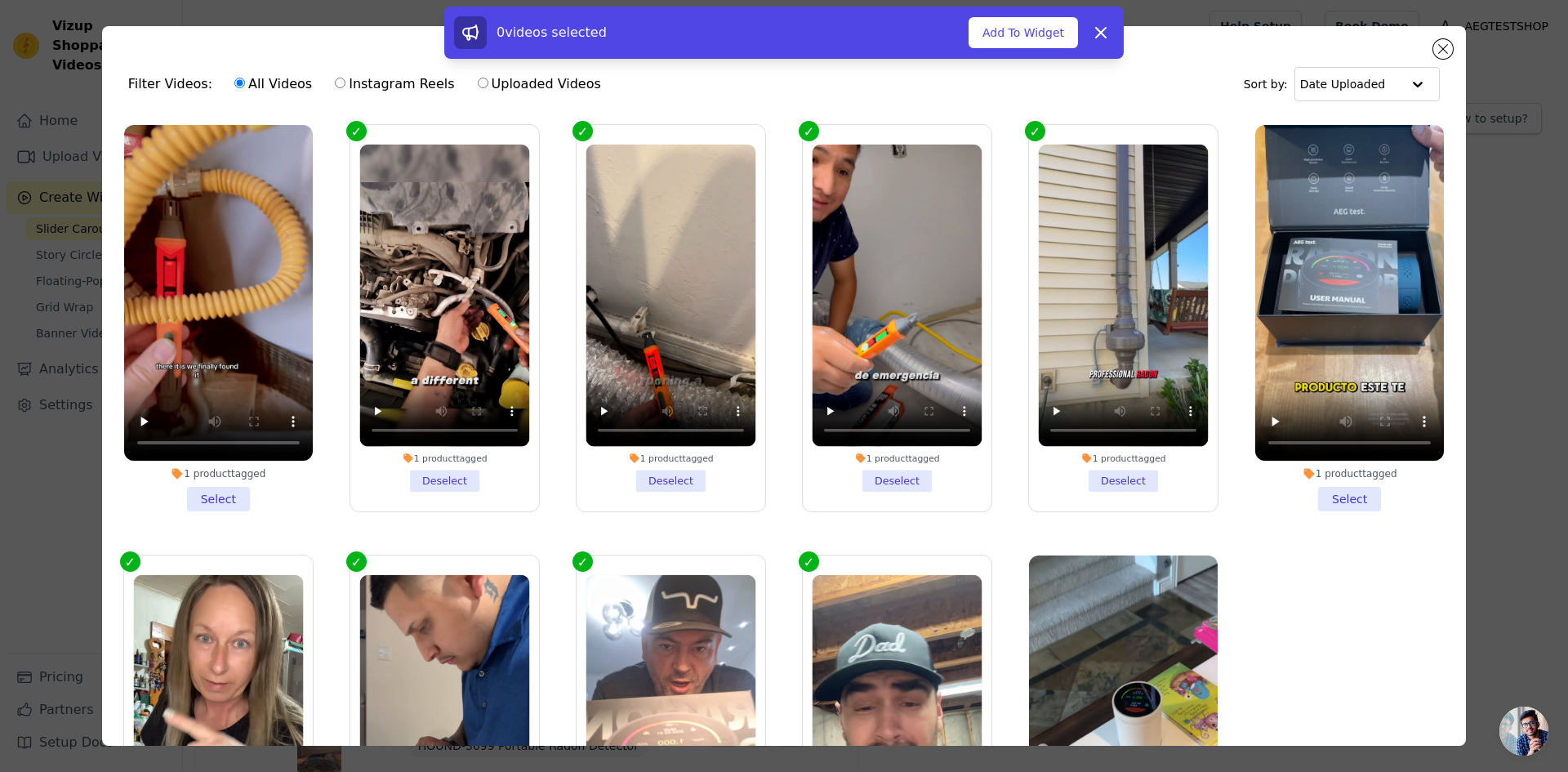
click at [211, 488] on li "1 product tagged Select" at bounding box center [218, 318] width 189 height 386
click at [0, 0] on input "1 product tagged Select" at bounding box center [0, 0] width 0 height 0
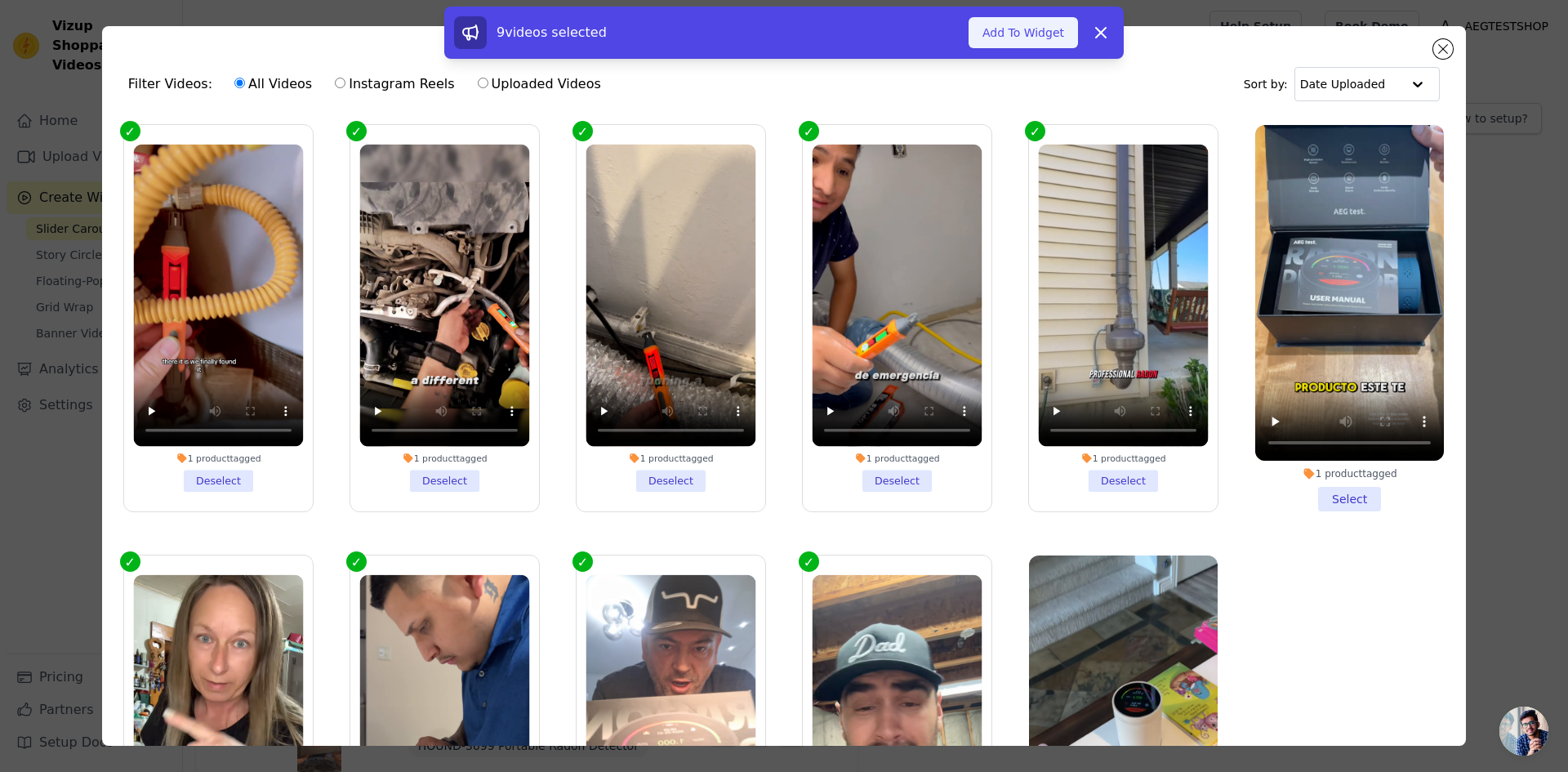
click at [1050, 36] on button "Add To Widget" at bounding box center [1023, 32] width 110 height 31
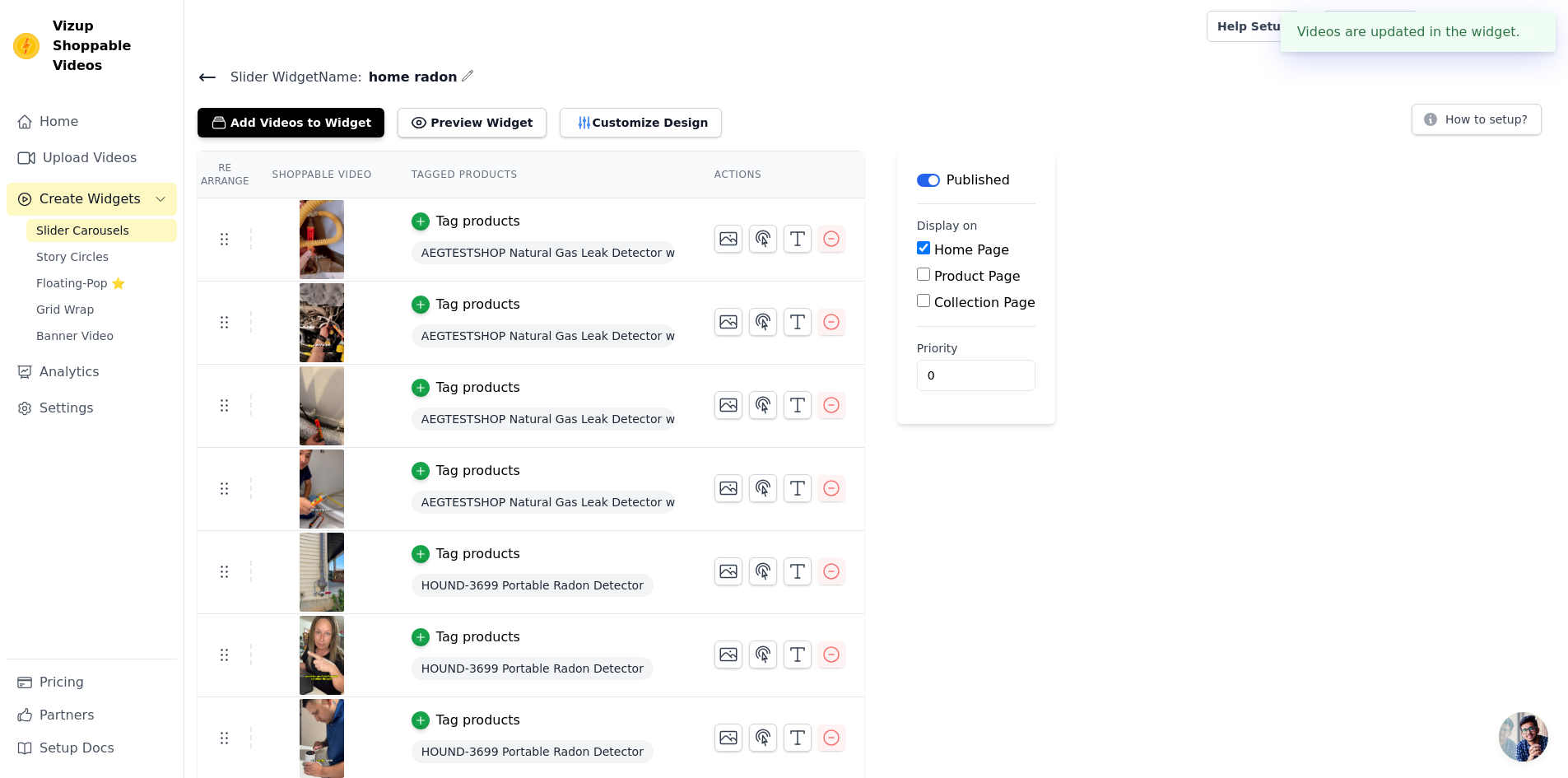
click at [215, 70] on icon at bounding box center [207, 77] width 19 height 19
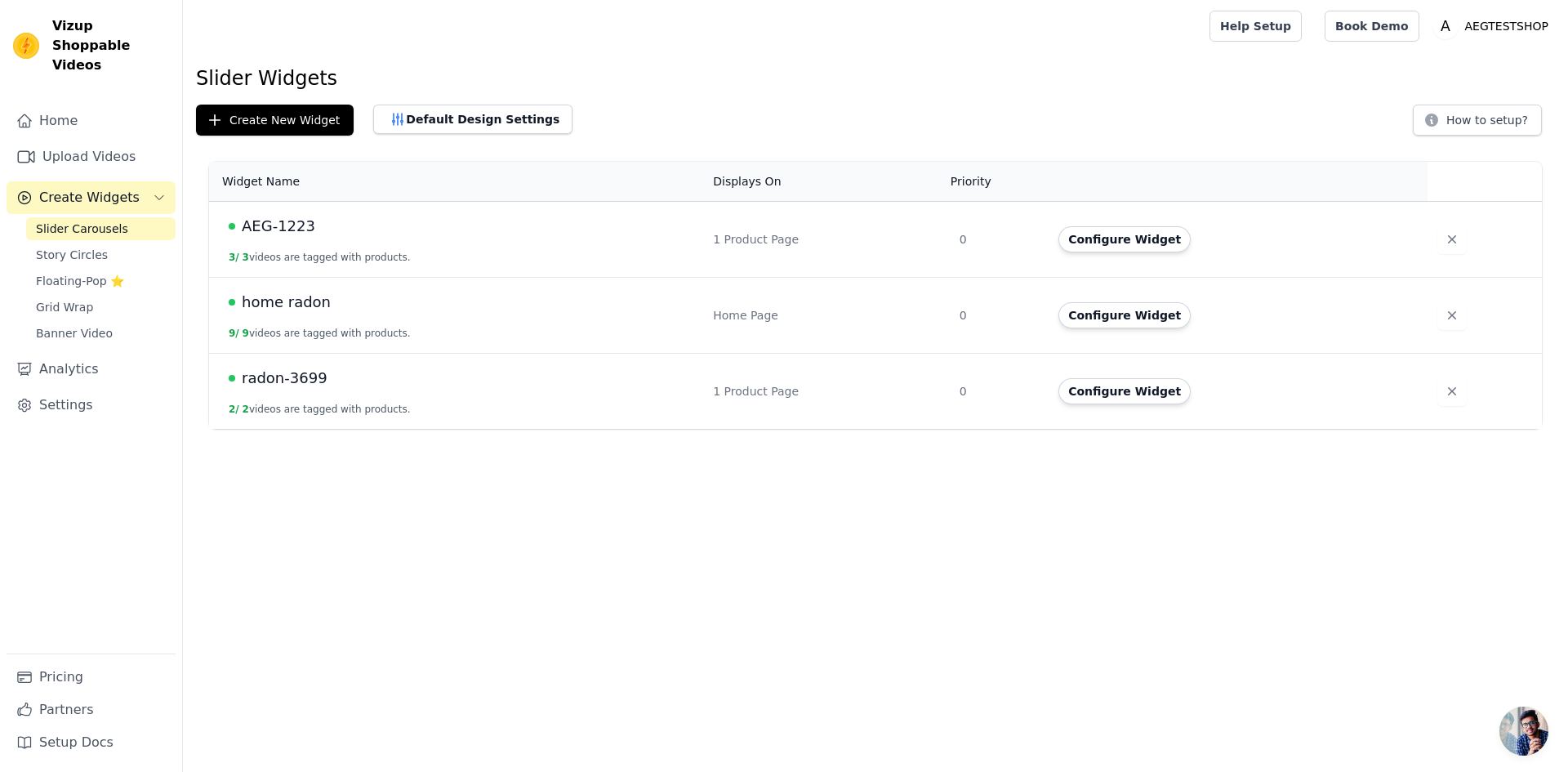
click at [273, 225] on span "AEG-1223" at bounding box center [278, 225] width 74 height 23
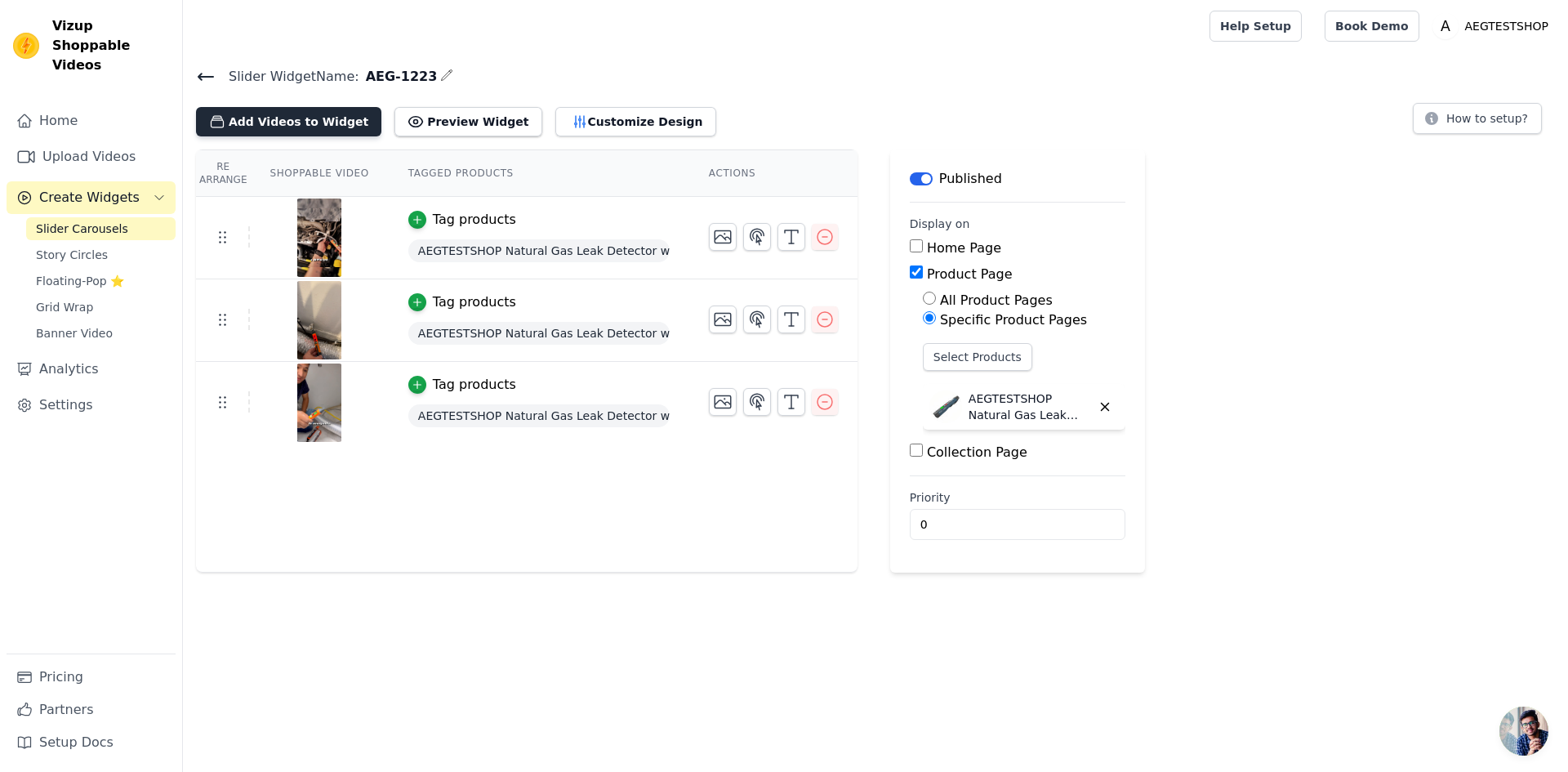
click at [314, 127] on button "Add Videos to Widget" at bounding box center [288, 122] width 185 height 29
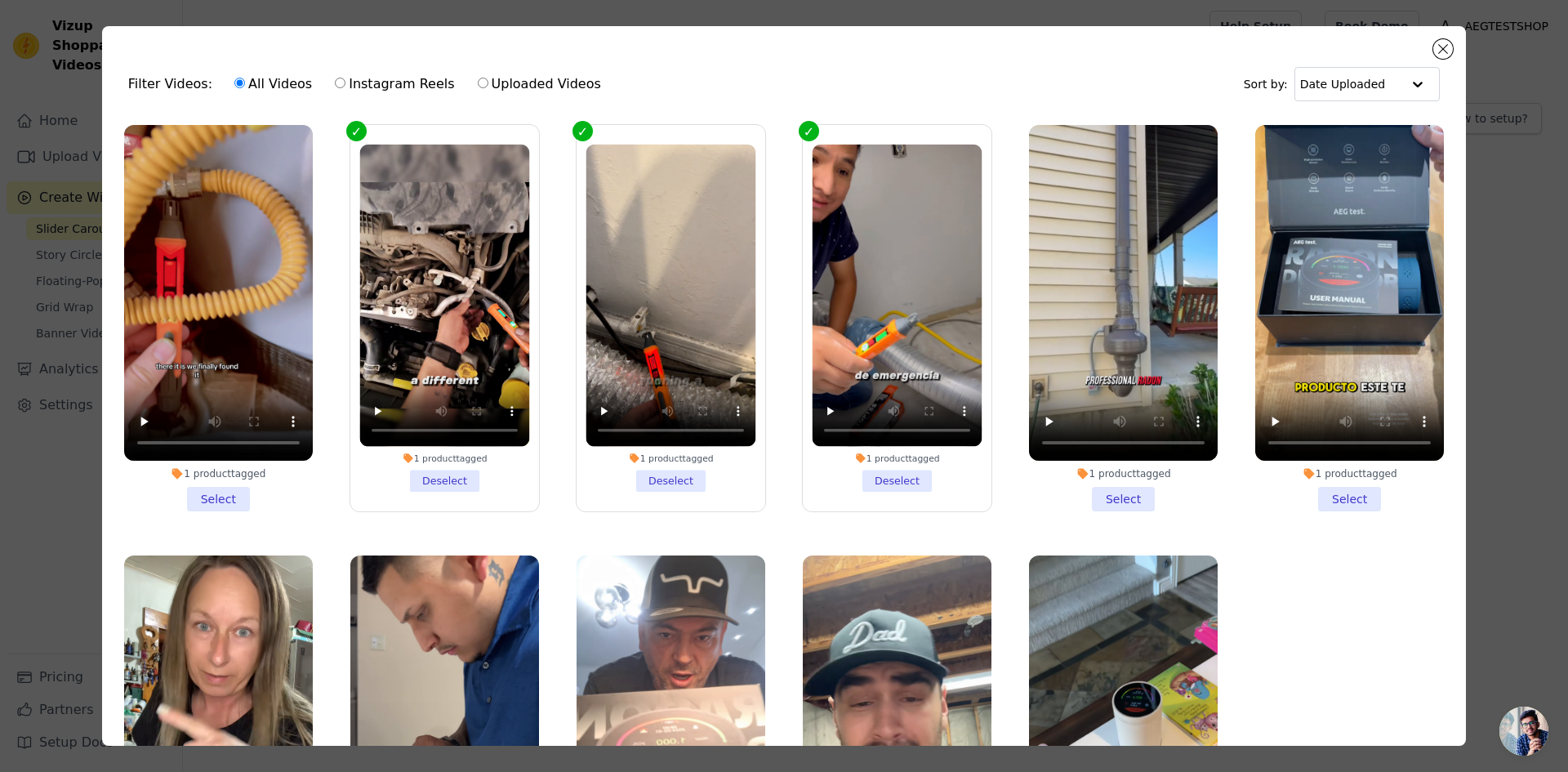
drag, startPoint x: 219, startPoint y: 490, endPoint x: 247, endPoint y: 458, distance: 42.5
click at [219, 490] on li "1 product tagged Select" at bounding box center [218, 318] width 189 height 386
click at [0, 0] on input "1 product tagged Select" at bounding box center [0, 0] width 0 height 0
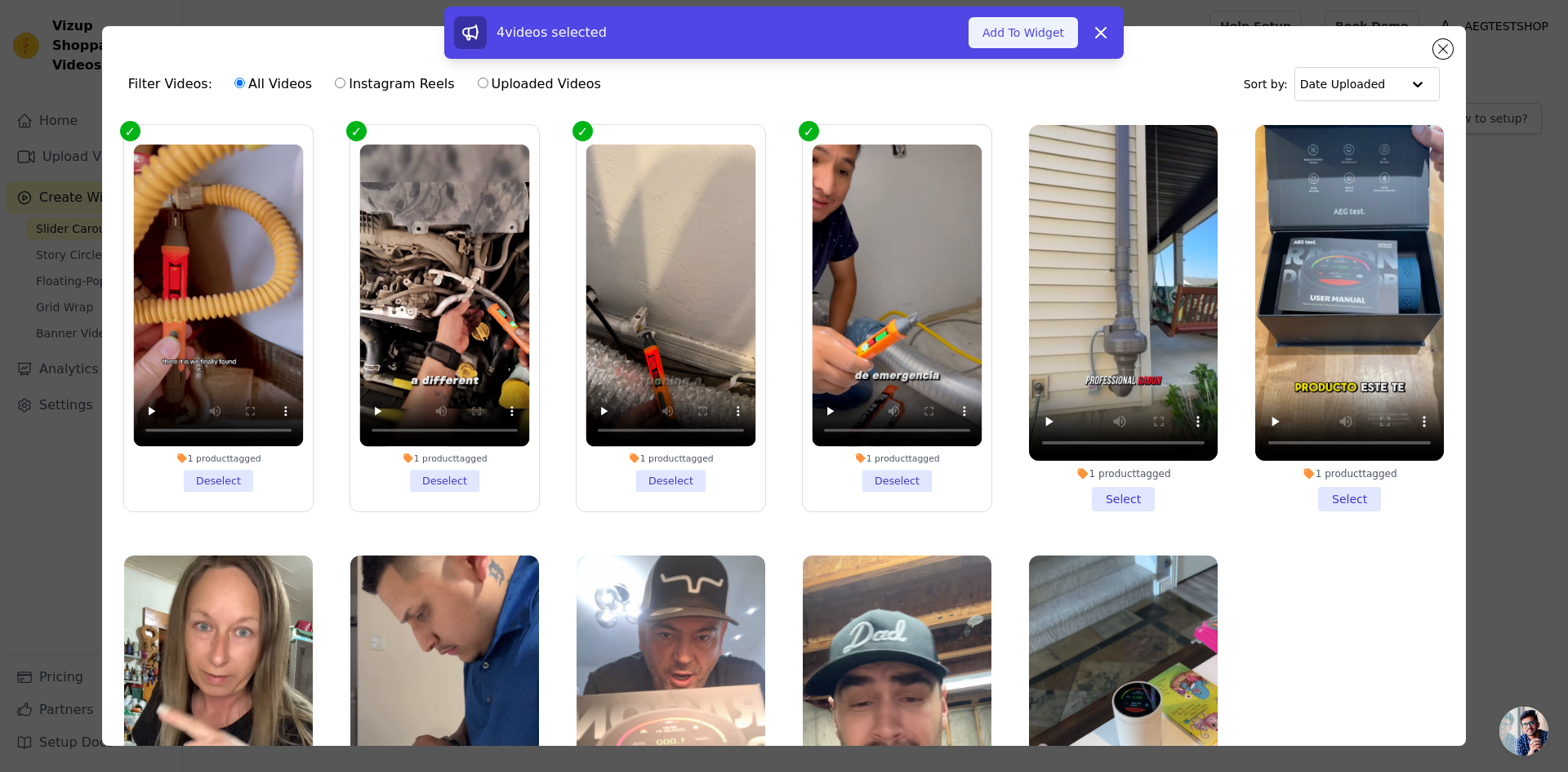
click at [1010, 41] on button "Add To Widget" at bounding box center [1023, 32] width 110 height 31
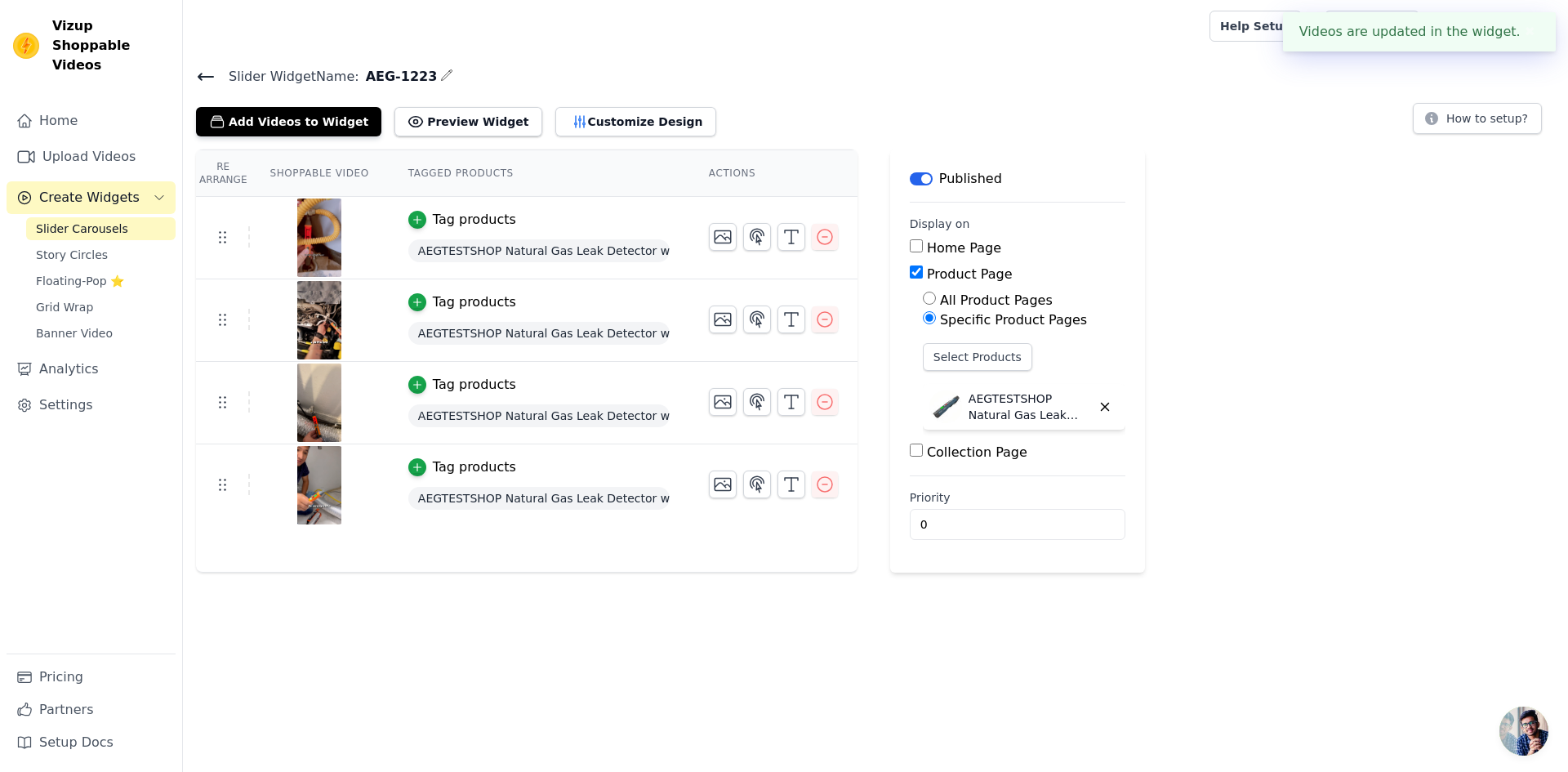
click at [203, 80] on icon at bounding box center [205, 76] width 19 height 19
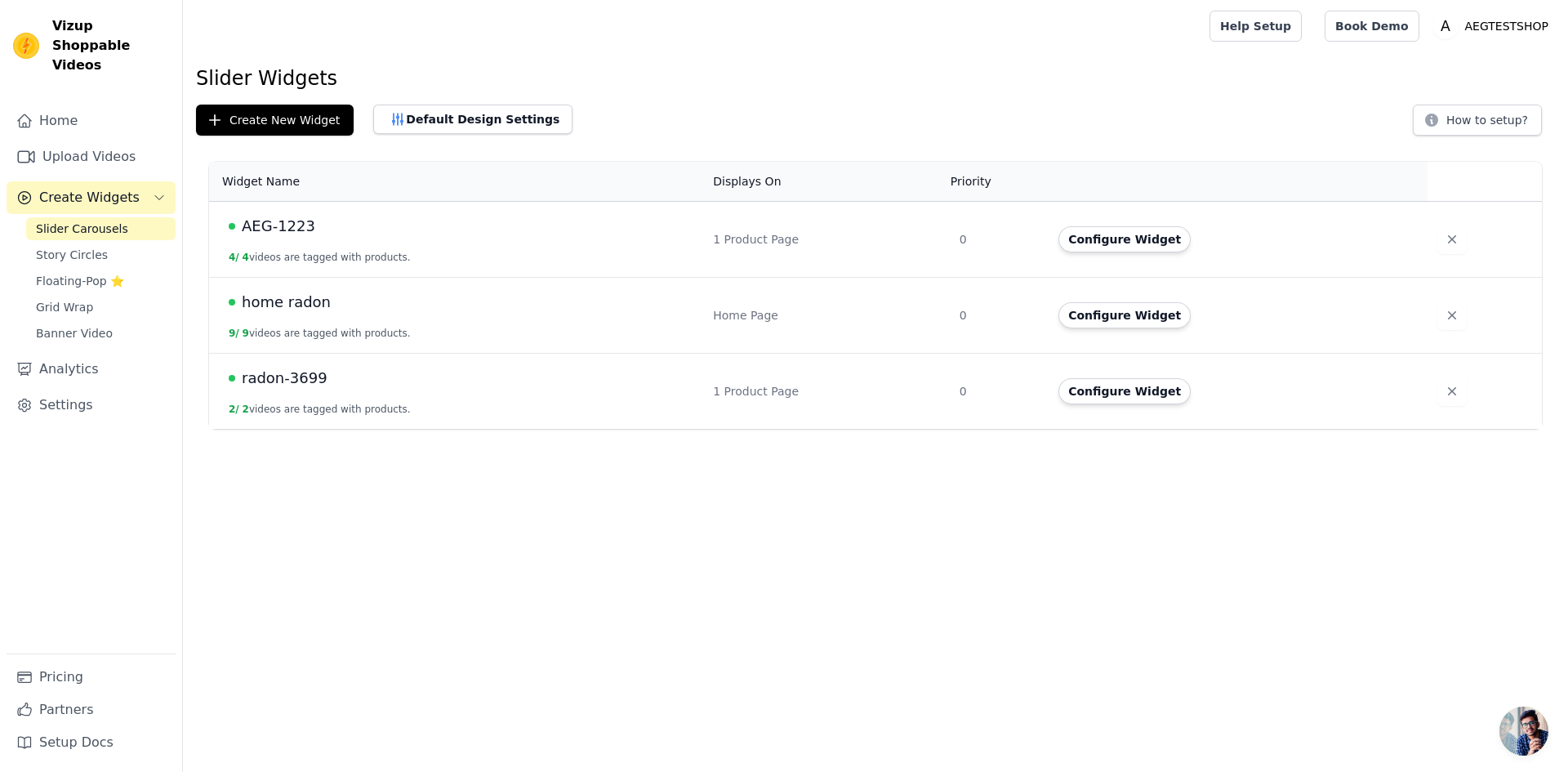
click at [297, 368] on span "radon-3699" at bounding box center [284, 377] width 86 height 23
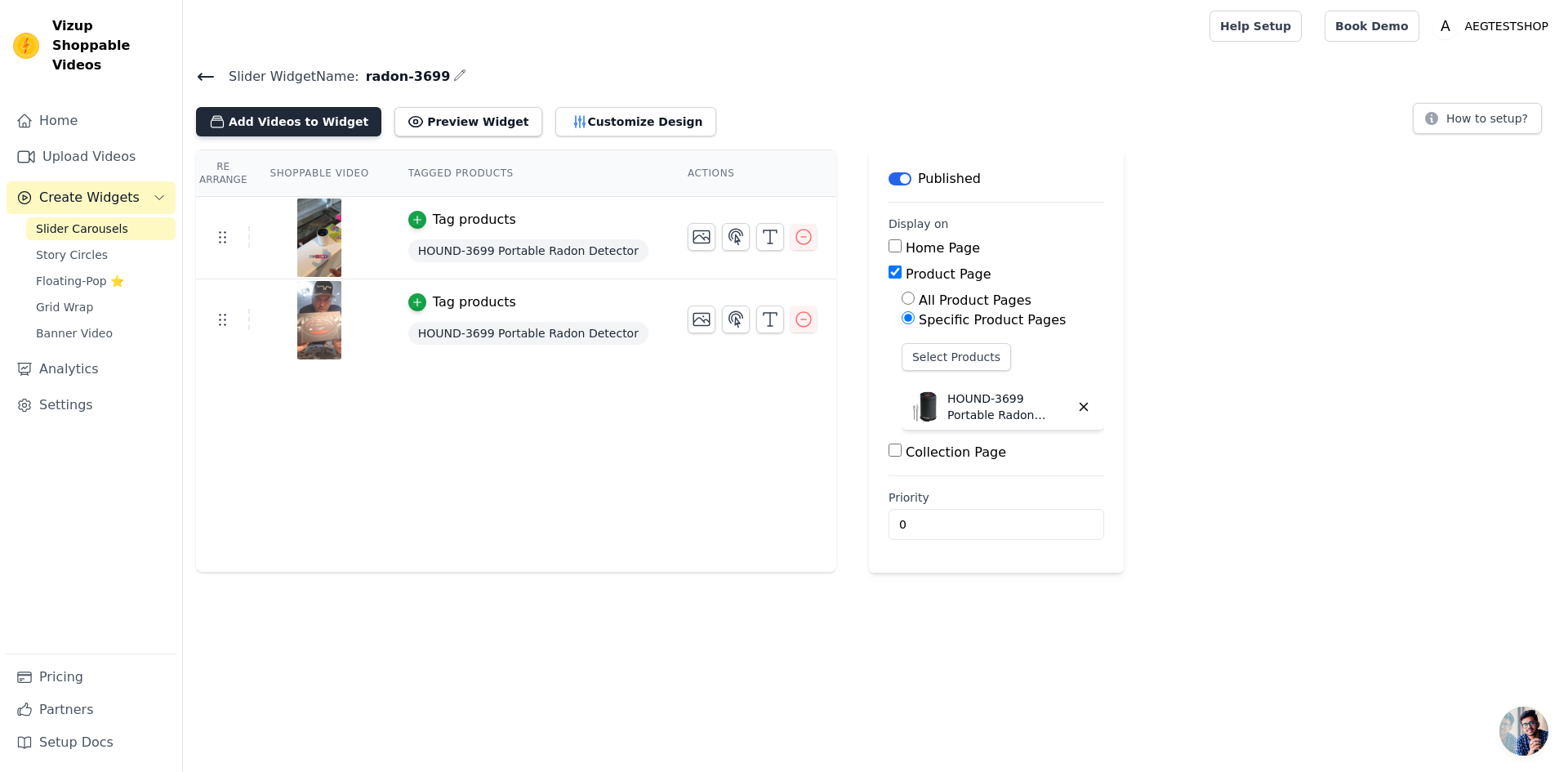
click at [309, 123] on button "Add Videos to Widget" at bounding box center [288, 122] width 185 height 29
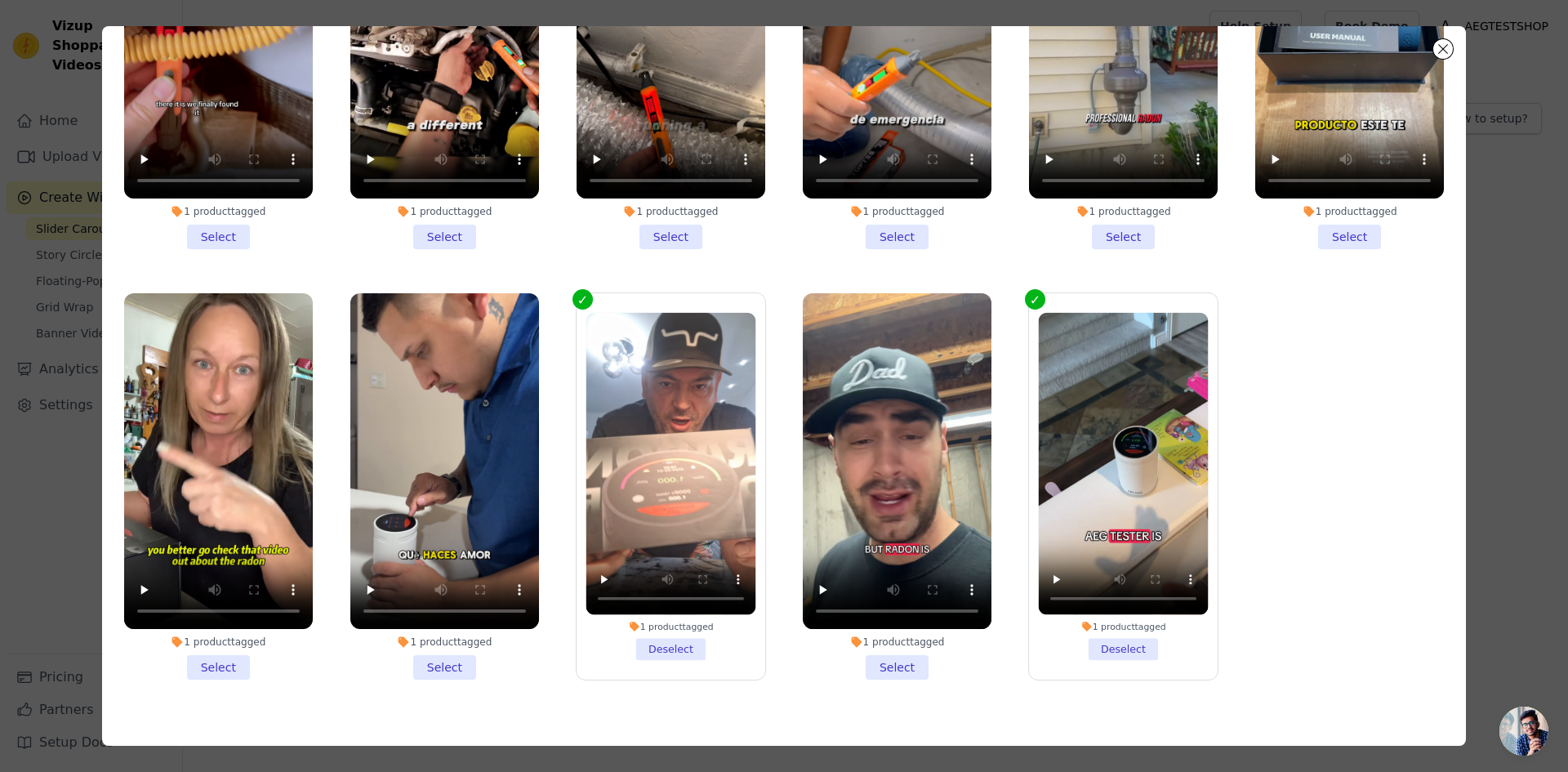
scroll to position [142, 0]
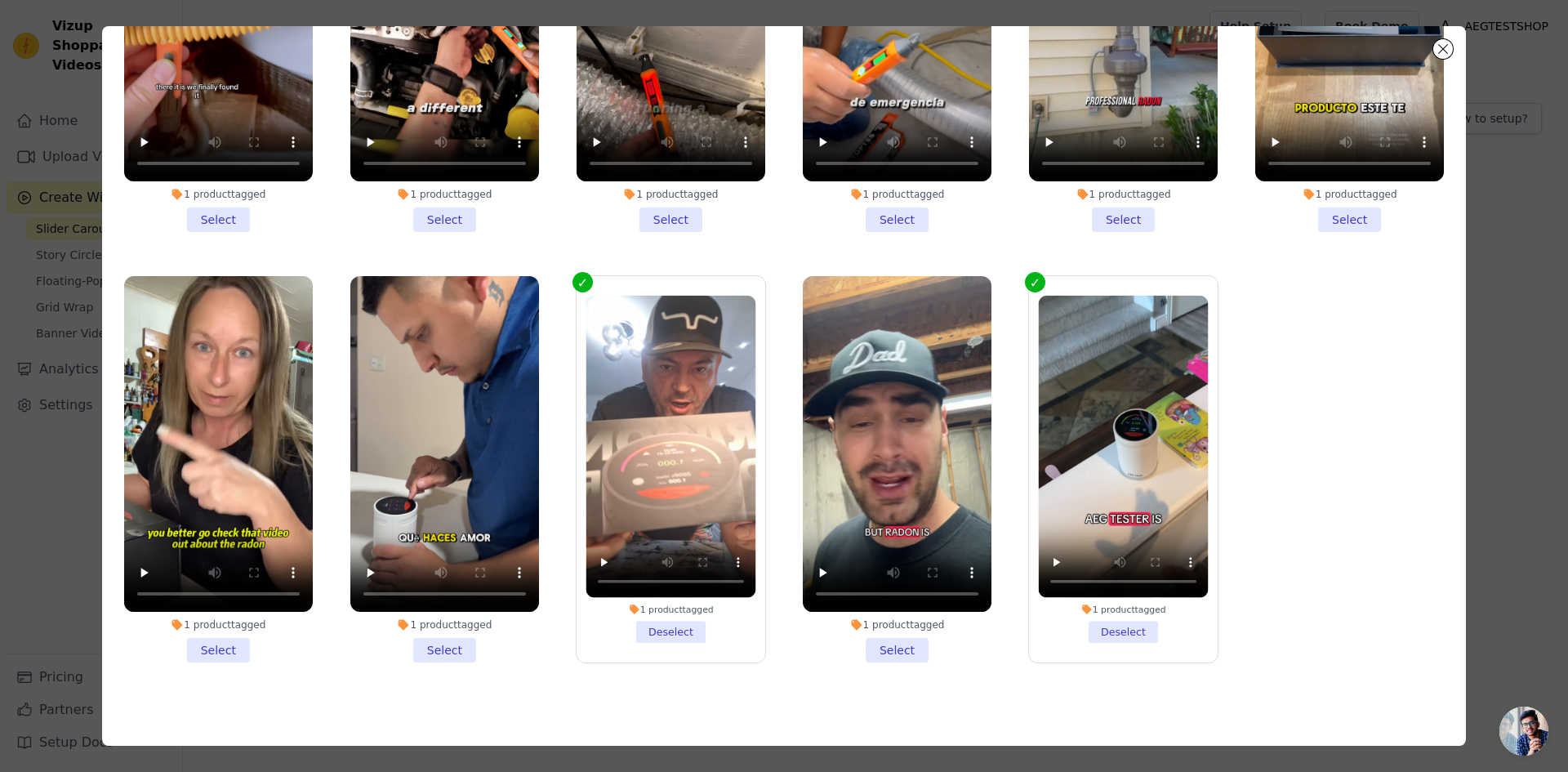
click at [205, 640] on li "1 product tagged Select" at bounding box center [218, 469] width 189 height 386
click at [0, 0] on input "1 product tagged Select" at bounding box center [0, 0] width 0 height 0
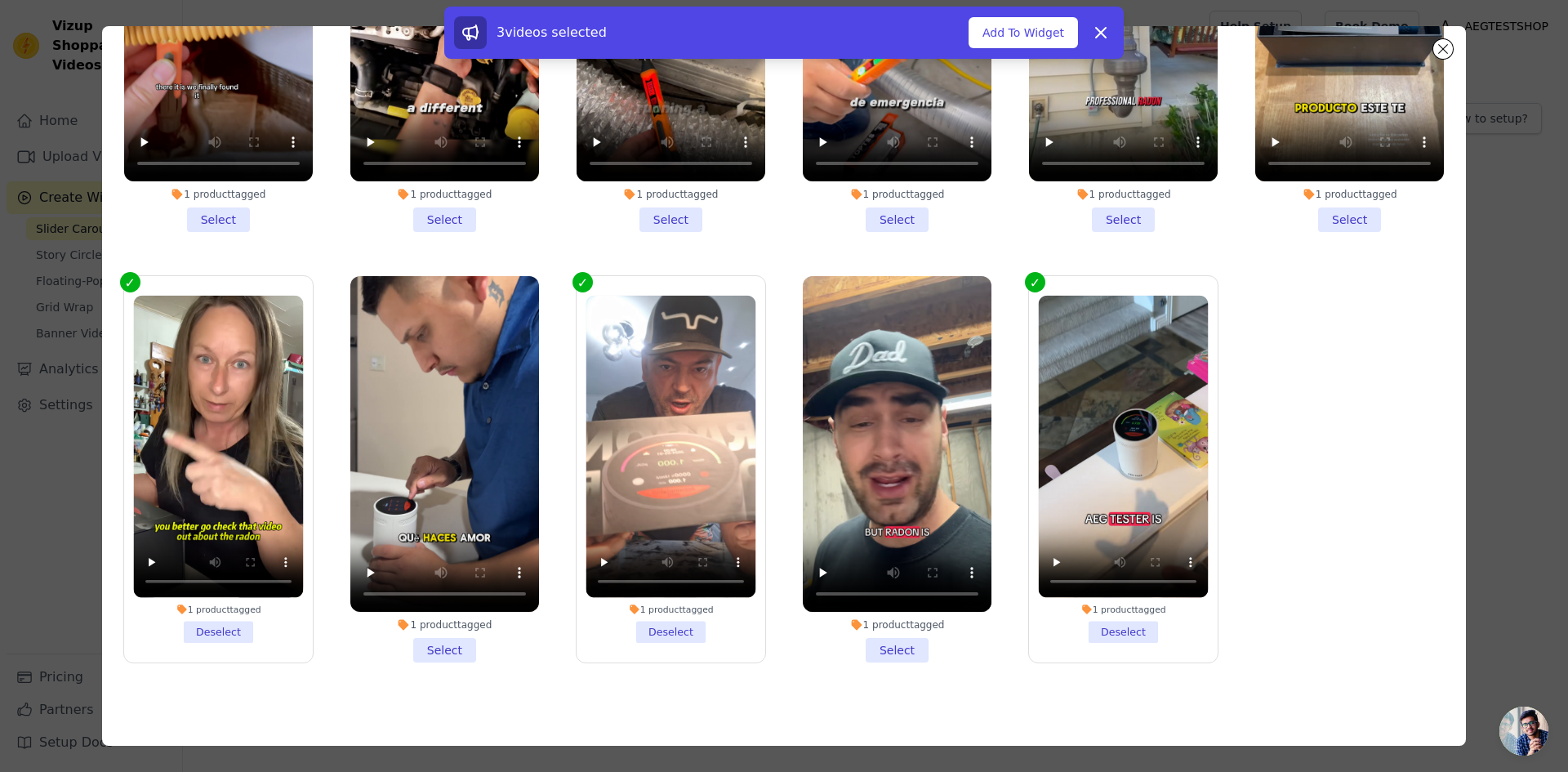
click at [878, 635] on li "1 product tagged Select" at bounding box center [897, 469] width 189 height 386
click at [0, 0] on input "1 product tagged Select" at bounding box center [0, 0] width 0 height 0
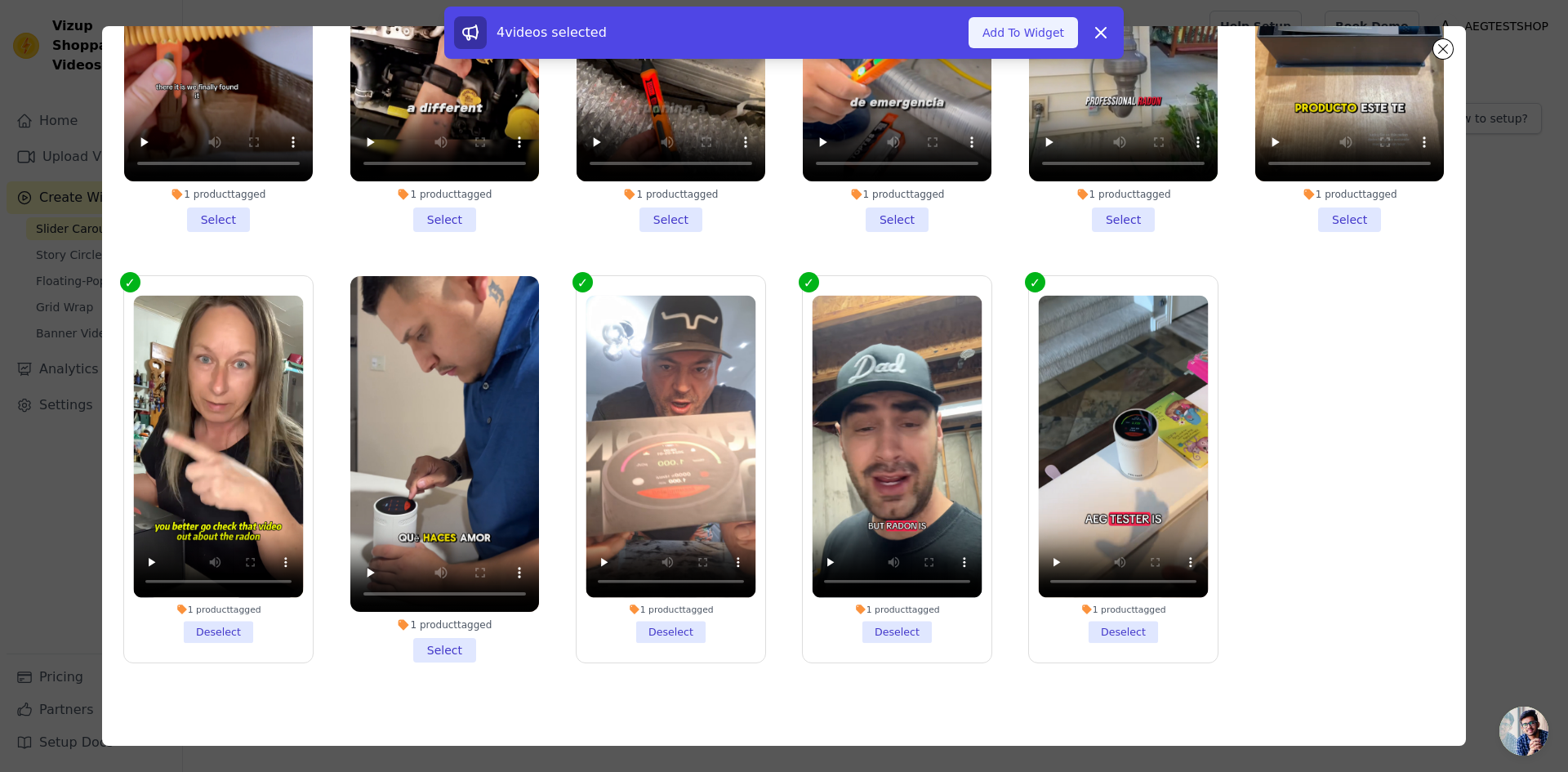
click at [1031, 31] on button "Add To Widget" at bounding box center [1023, 32] width 110 height 31
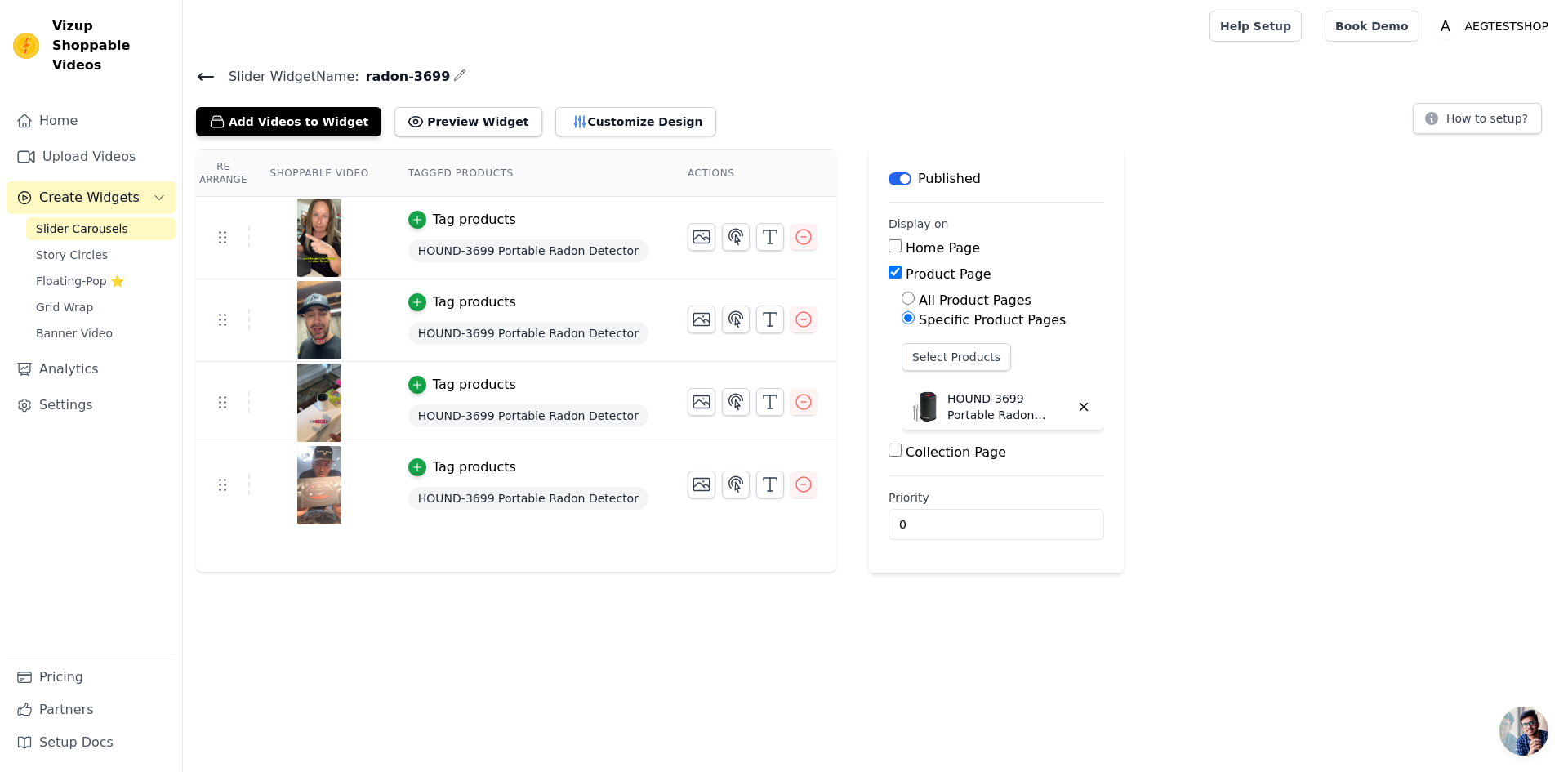
click at [210, 79] on icon at bounding box center [205, 76] width 19 height 19
